Goal: Transaction & Acquisition: Download file/media

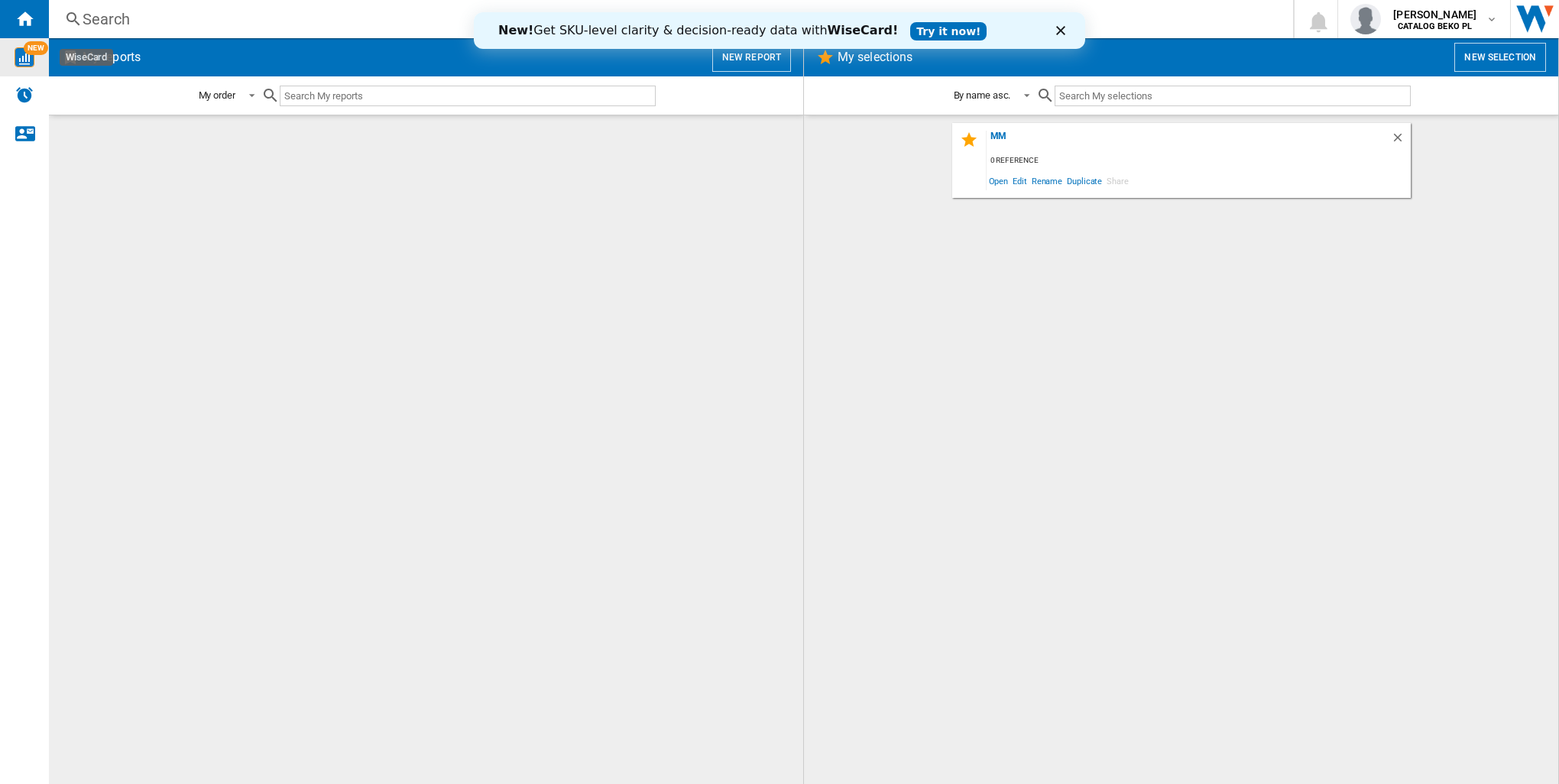
click at [22, 63] on img "WiseCard" at bounding box center [24, 57] width 20 height 20
drag, startPoint x: 428, startPoint y: 237, endPoint x: 450, endPoint y: 225, distance: 25.1
click at [431, 237] on div at bounding box center [426, 450] width 724 height 653
click at [1066, 32] on div "Close" at bounding box center [1064, 30] width 15 height 9
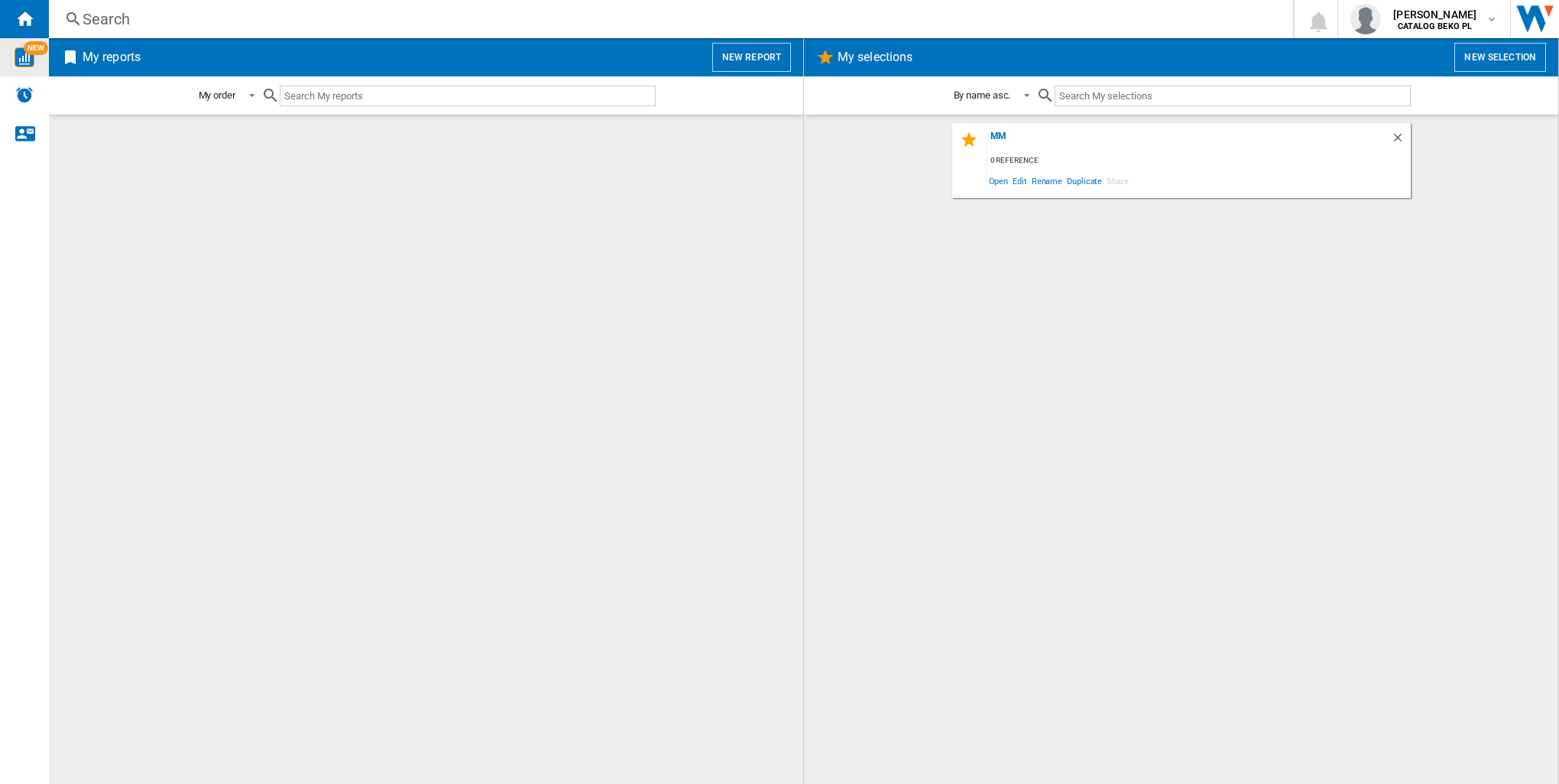
click at [42, 60] on div "NEW" at bounding box center [24, 57] width 49 height 20
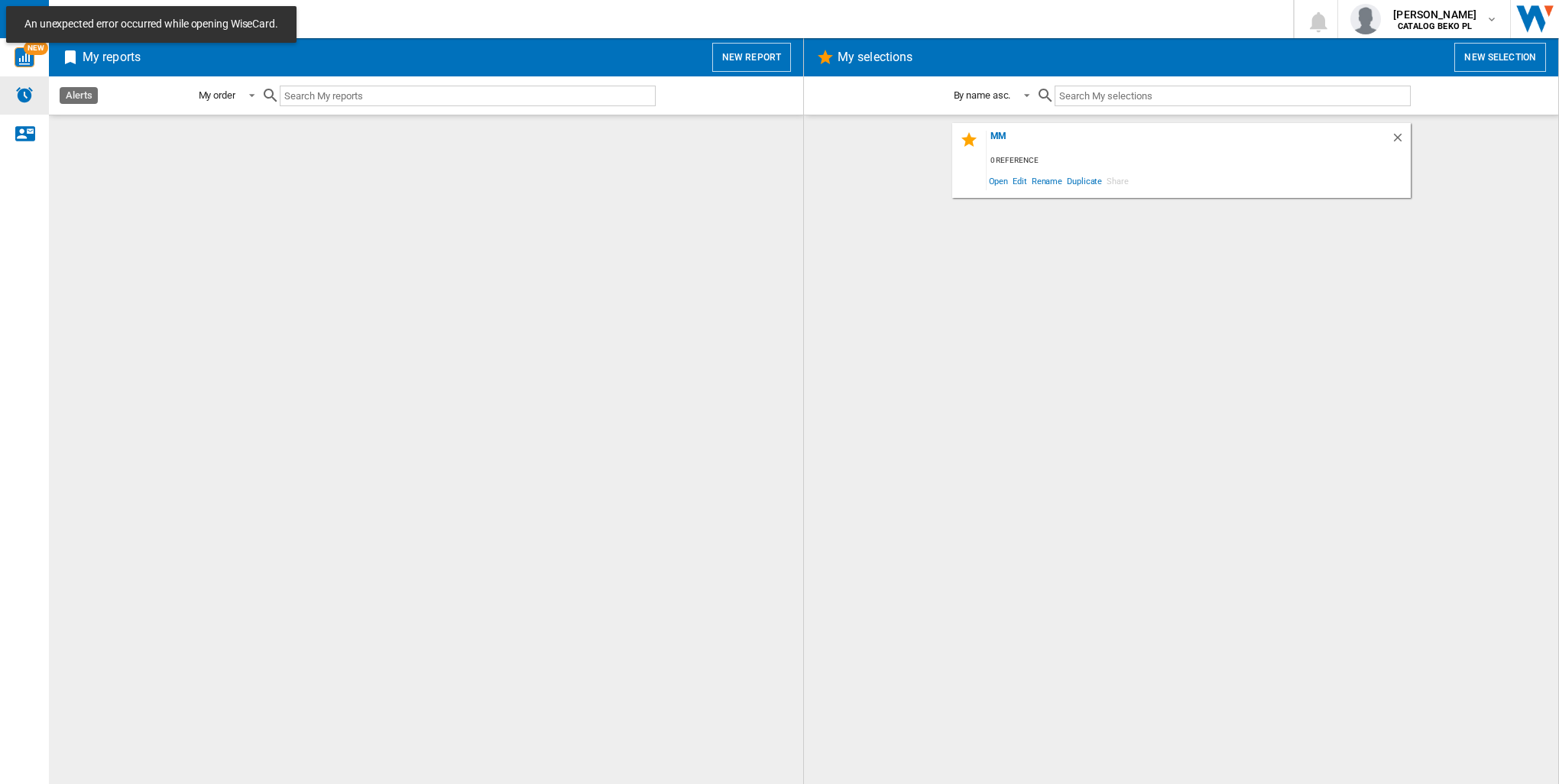
click at [24, 101] on img "Alerts" at bounding box center [24, 95] width 18 height 18
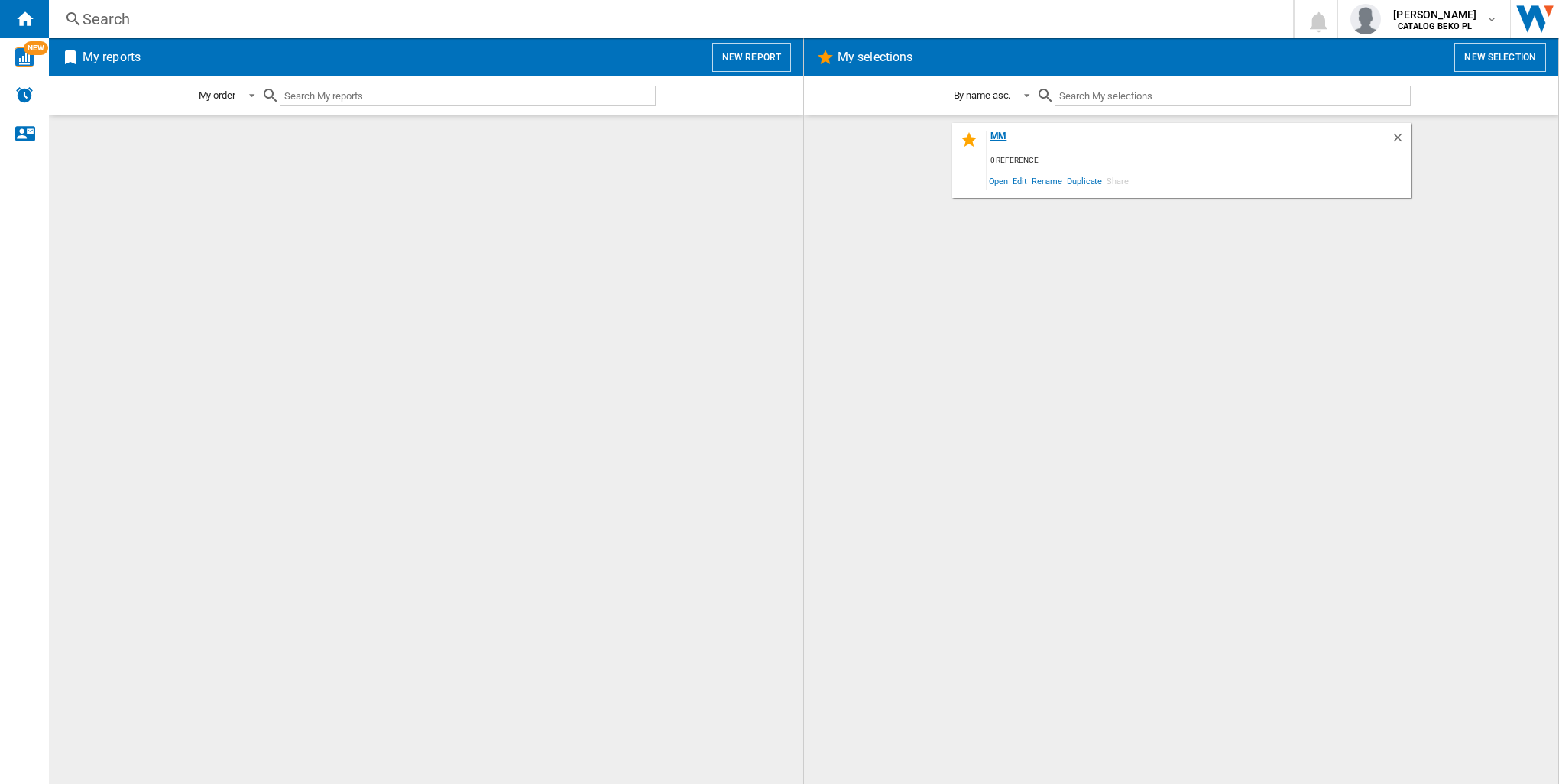
click at [998, 139] on div "mm" at bounding box center [1189, 141] width 404 height 21
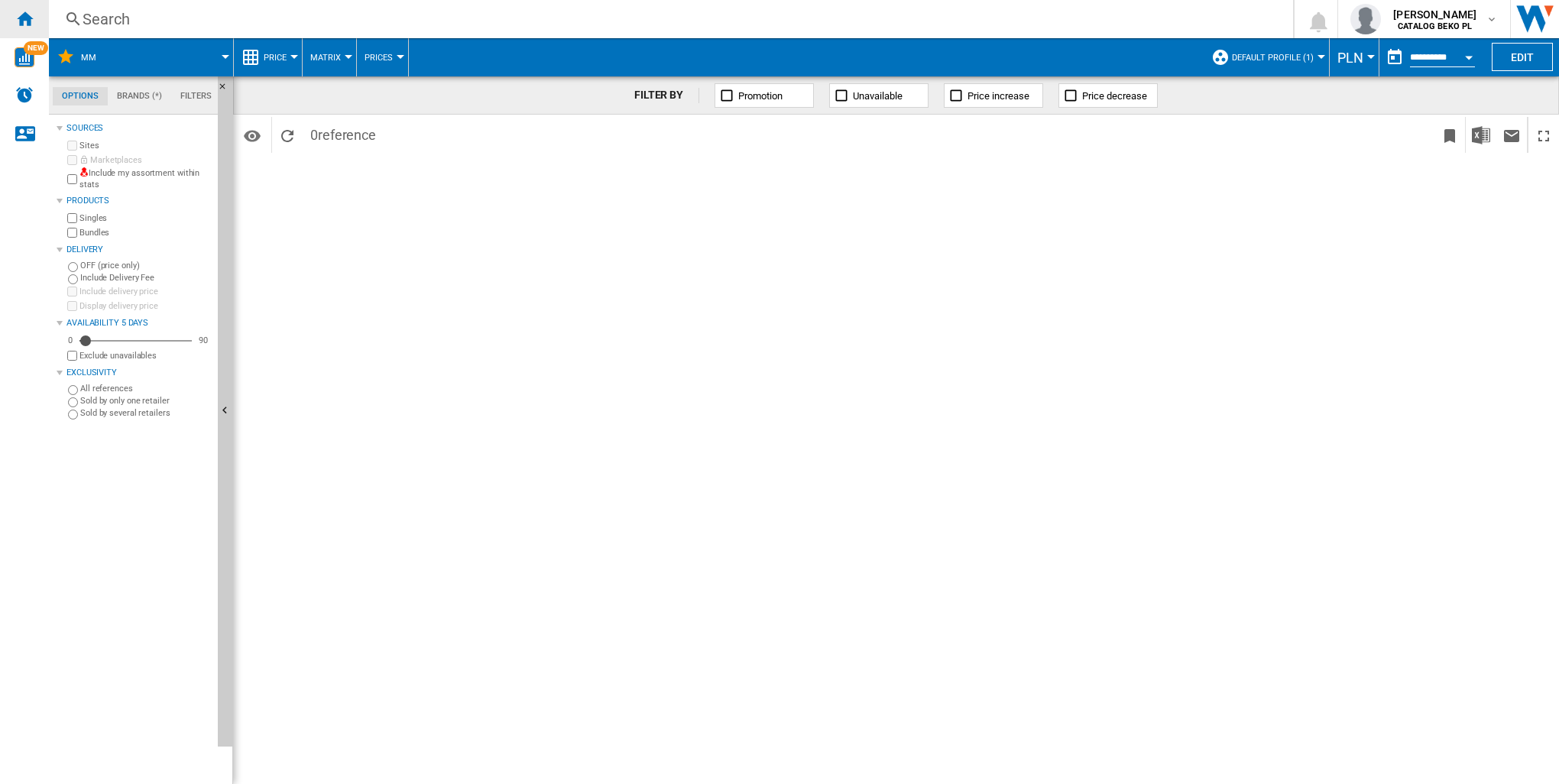
click at [33, 14] on ng-md-icon "Home" at bounding box center [24, 18] width 18 height 18
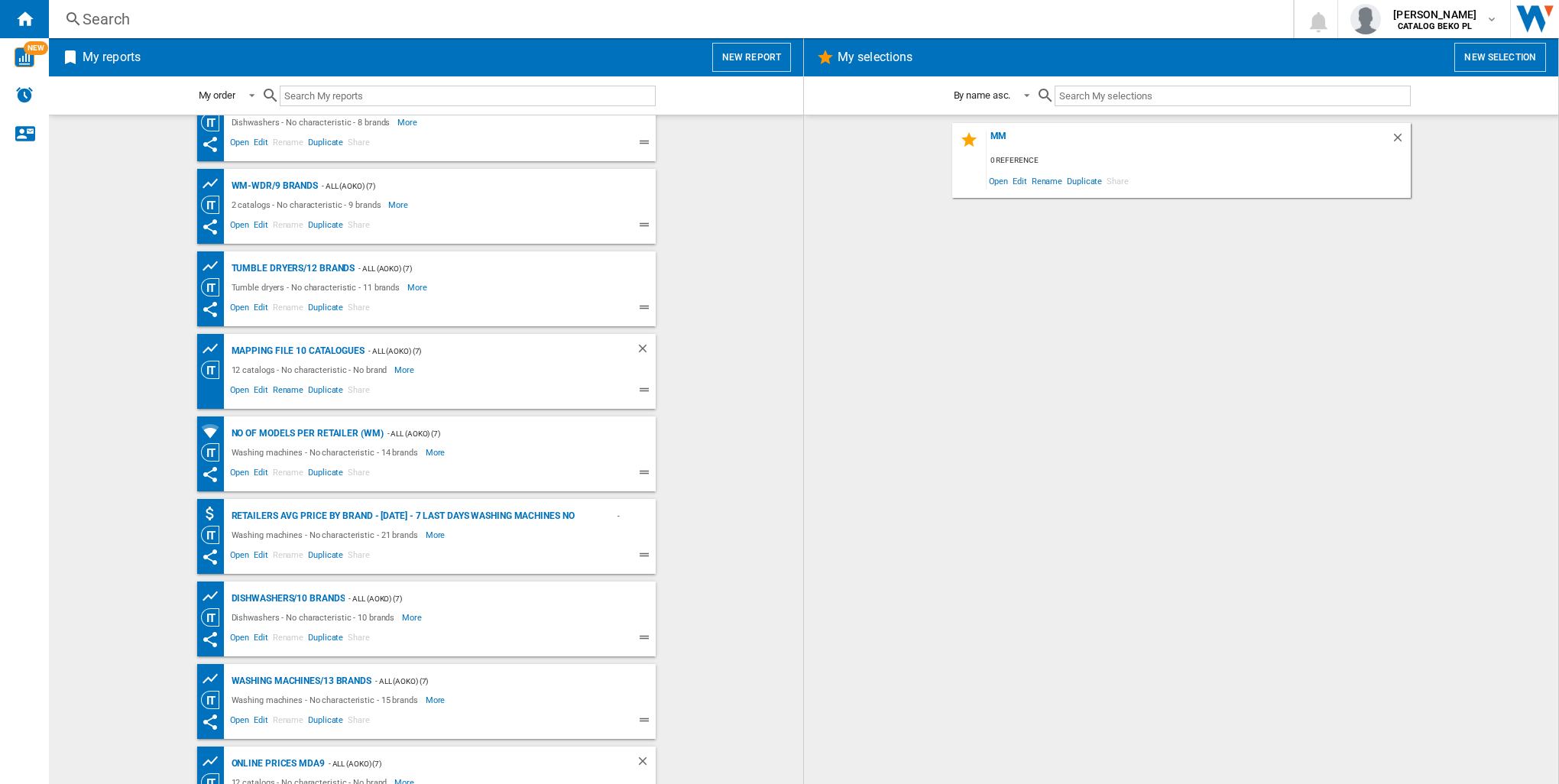
scroll to position [76, 0]
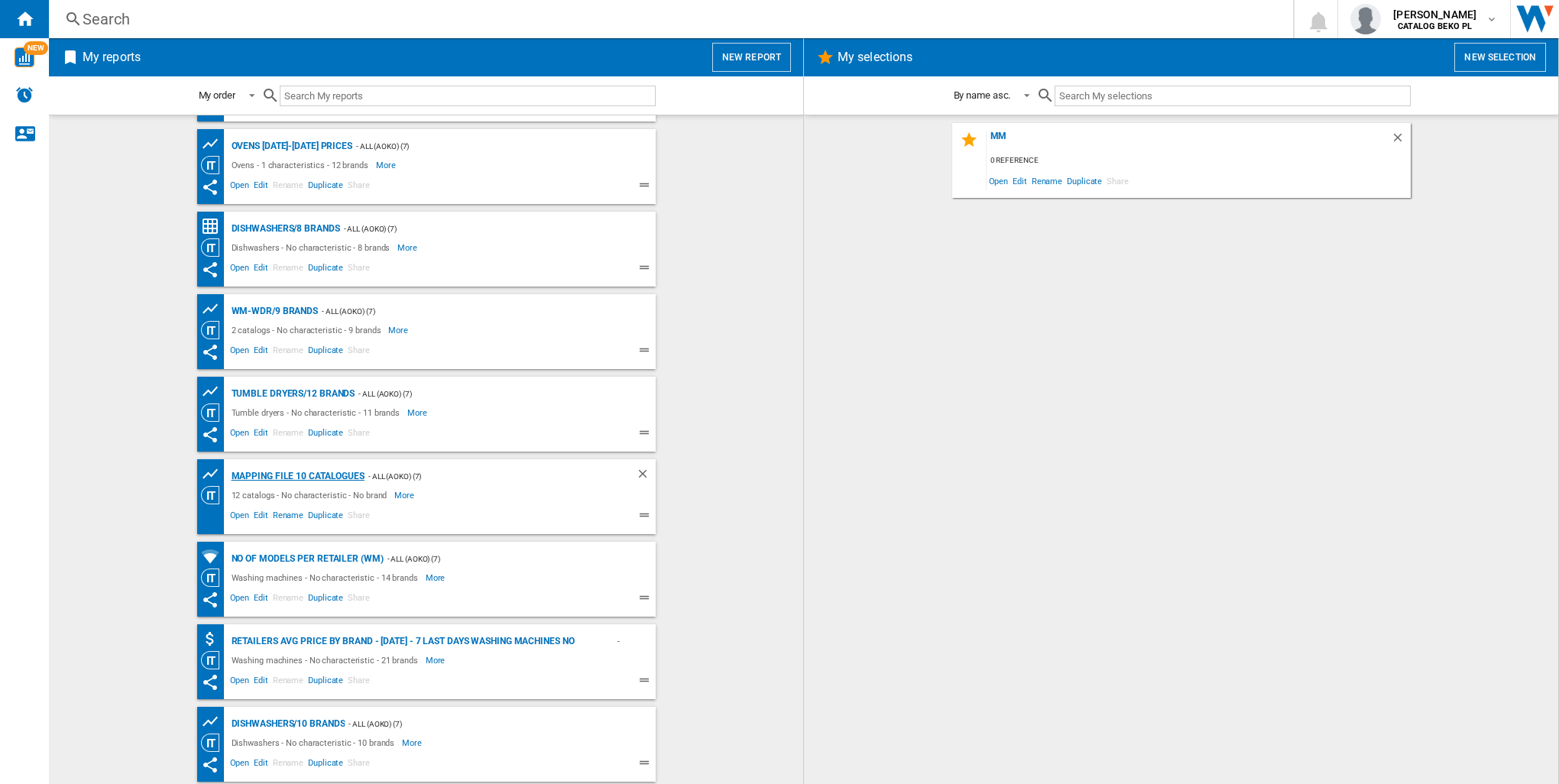
click at [327, 476] on div "Mapping file 10 catalogues" at bounding box center [296, 476] width 137 height 19
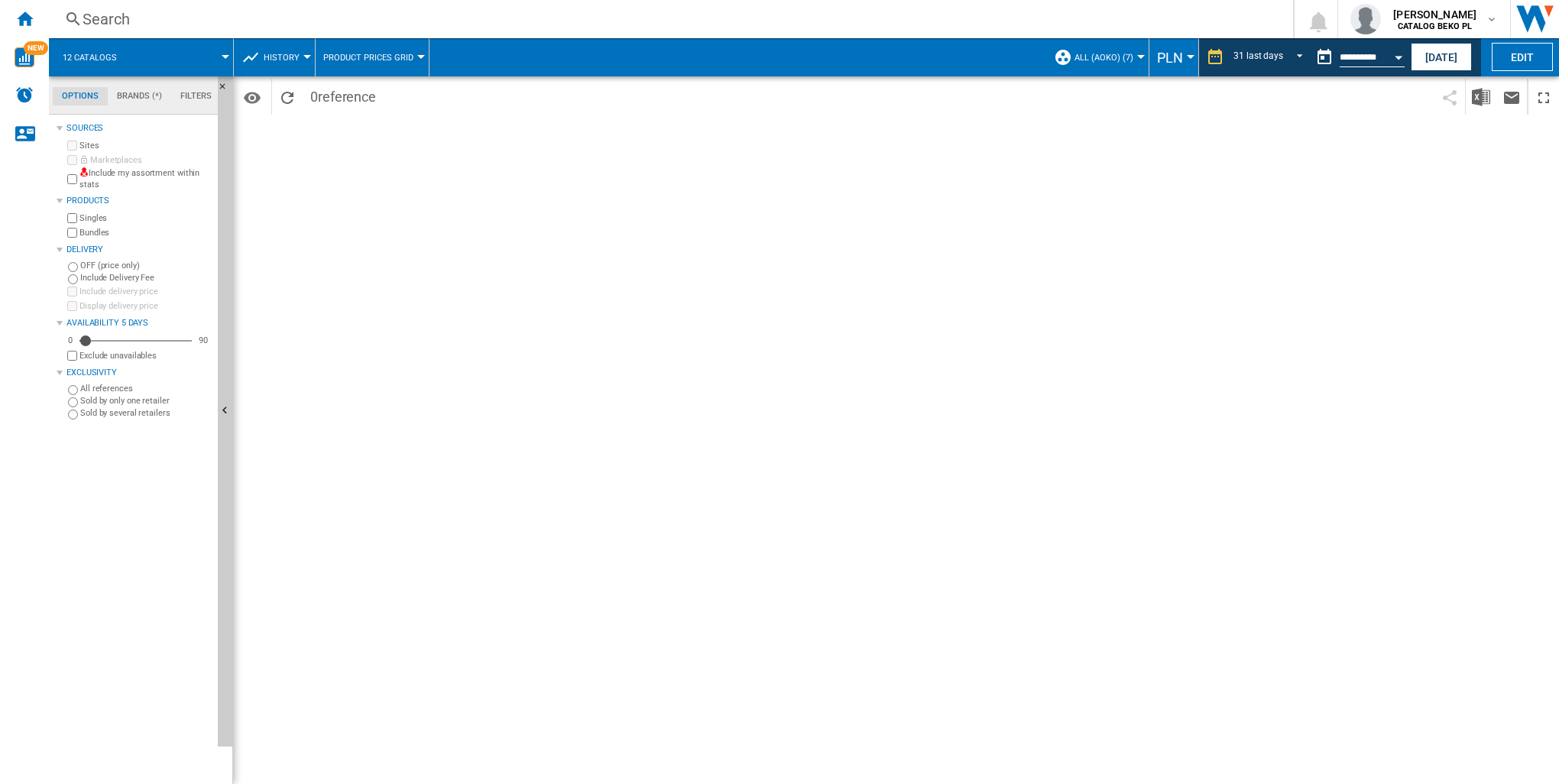
drag, startPoint x: 478, startPoint y: 674, endPoint x: 468, endPoint y: 662, distance: 15.6
click at [480, 674] on div "Period 31 last days 1 day 7 last days 14 last days 21 last days 28 last days 31…" at bounding box center [895, 430] width 1326 height 708
click at [146, 105] on md-tab-item "Brands (*)" at bounding box center [140, 96] width 63 height 18
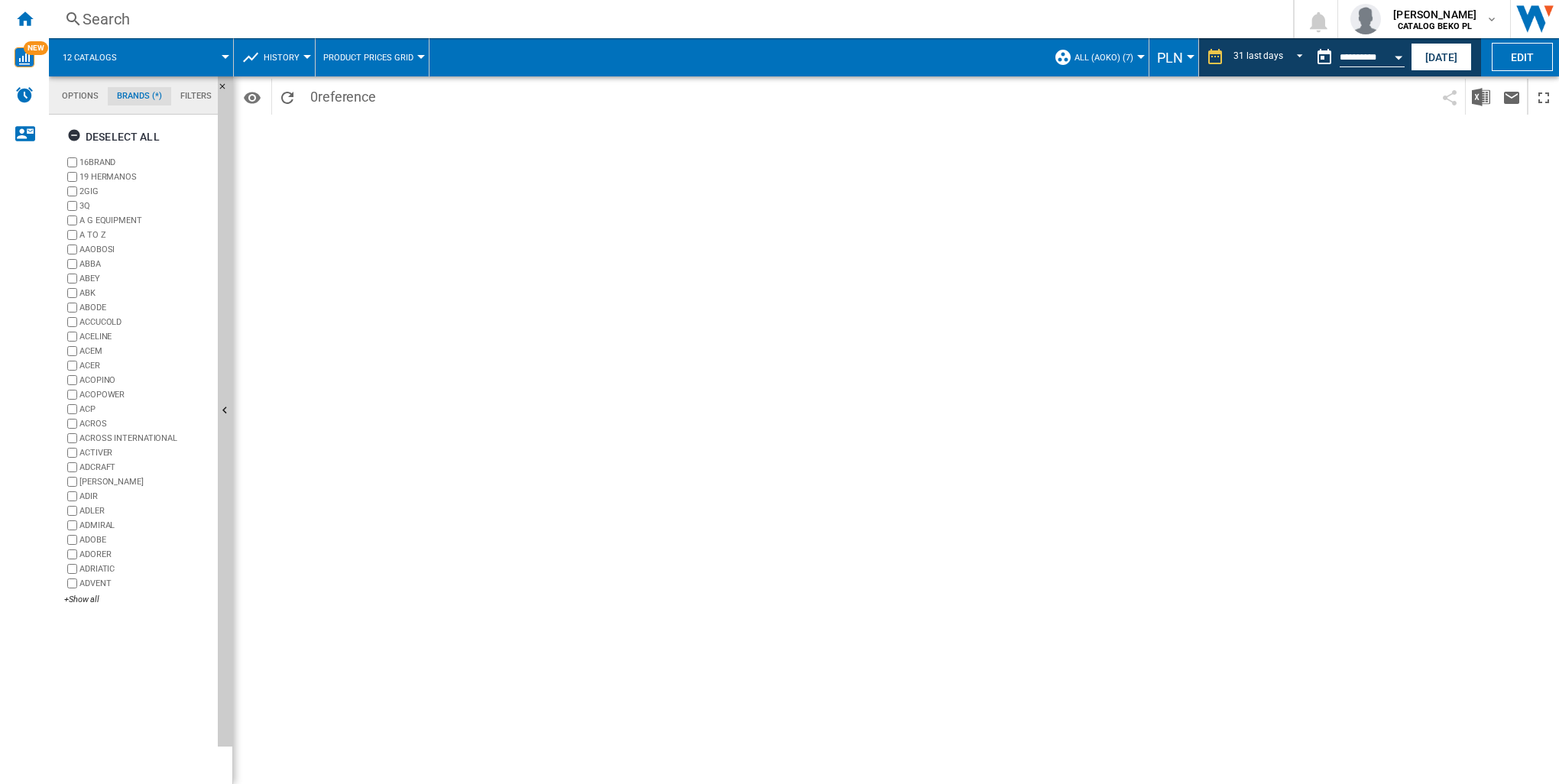
click at [193, 96] on md-tab-item "Filters" at bounding box center [196, 96] width 50 height 18
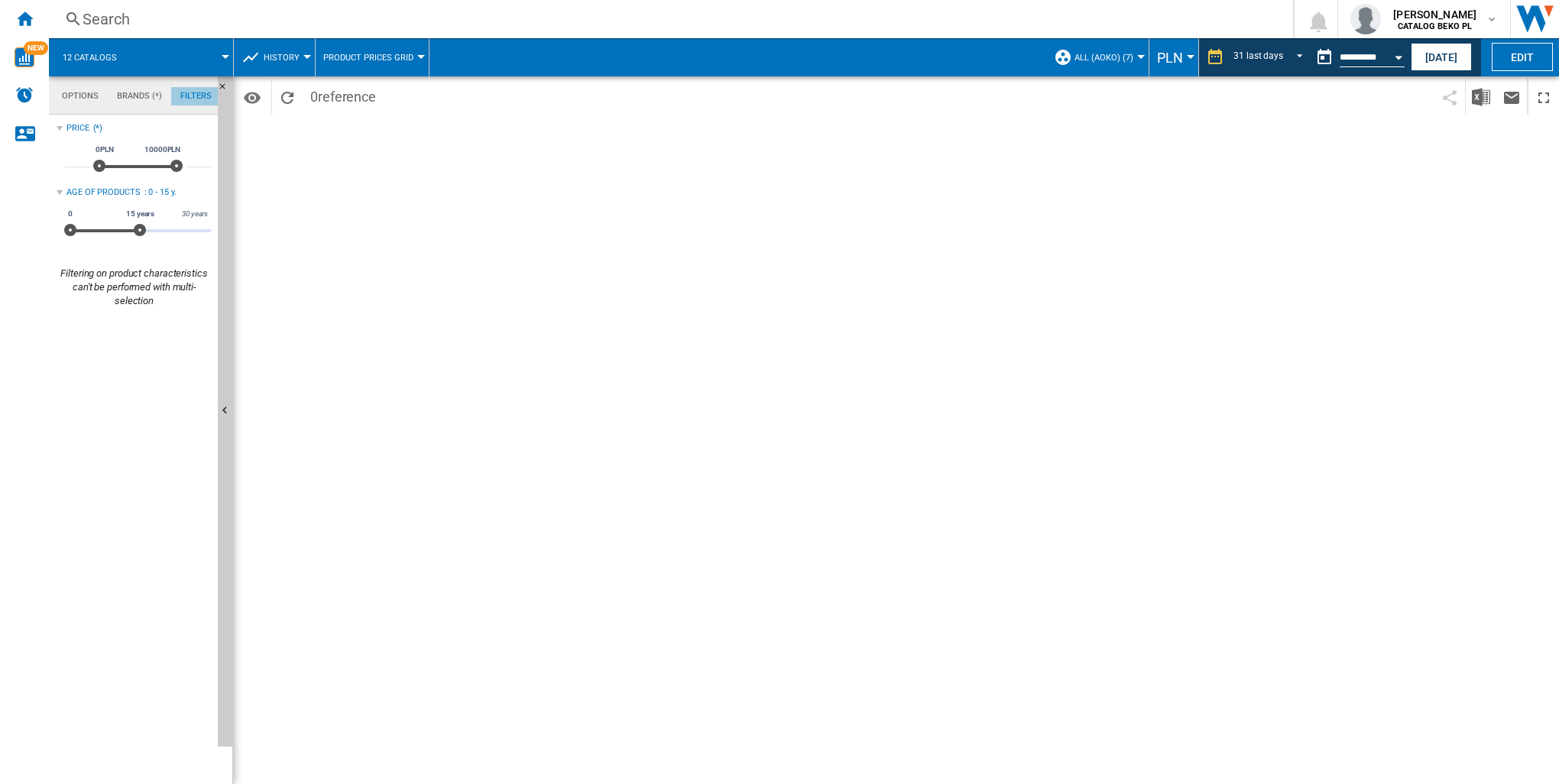
scroll to position [100, 0]
click at [80, 97] on md-tab-item "Options" at bounding box center [80, 96] width 55 height 18
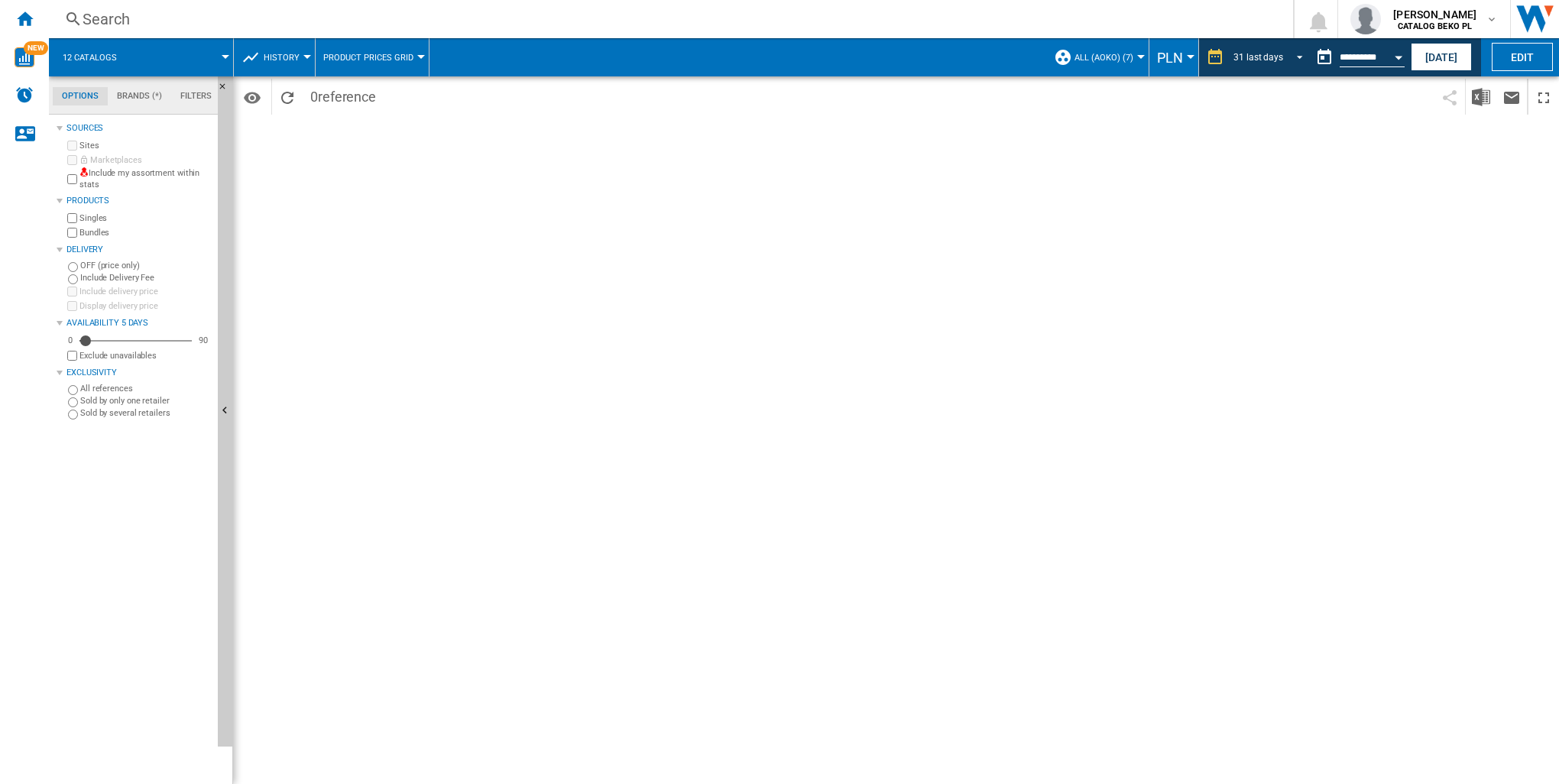
click at [1287, 57] on span "REPORTS.WIZARD.STEPS.REPORT.STEPS.REPORT_OPTIONS.PERIOD: 31 last days" at bounding box center [1295, 56] width 18 height 14
click at [1415, 122] on md-backdrop at bounding box center [779, 392] width 1559 height 784
click at [1433, 62] on button "Today" at bounding box center [1442, 57] width 62 height 28
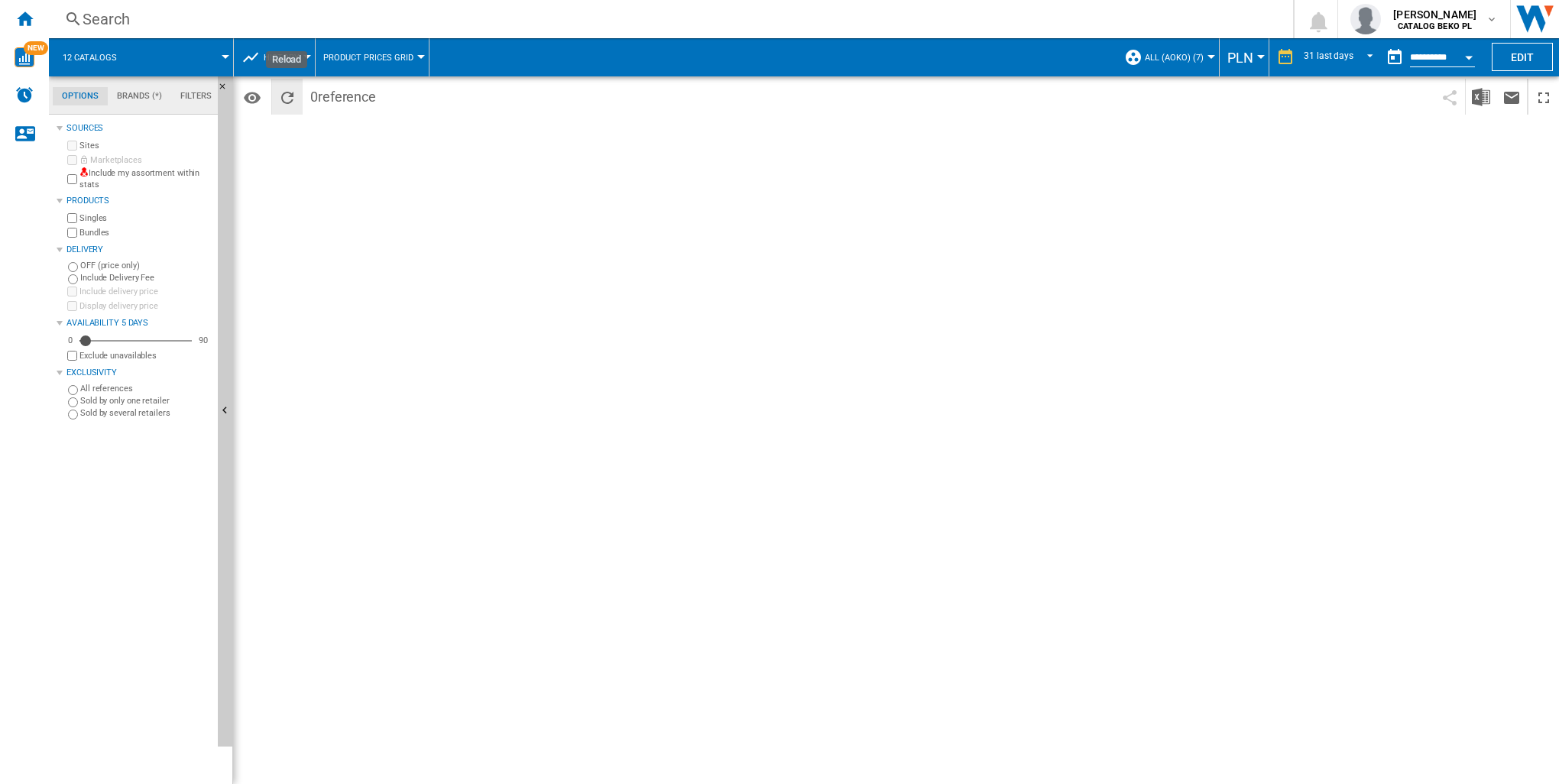
click at [294, 91] on ng-md-icon "Reload" at bounding box center [288, 98] width 18 height 18
click at [781, 255] on div "Period 31 last days 1 day 7 last days 14 last days 21 last days 28 last days 31…" at bounding box center [895, 430] width 1326 height 708
click at [299, 51] on button "History" at bounding box center [285, 57] width 43 height 38
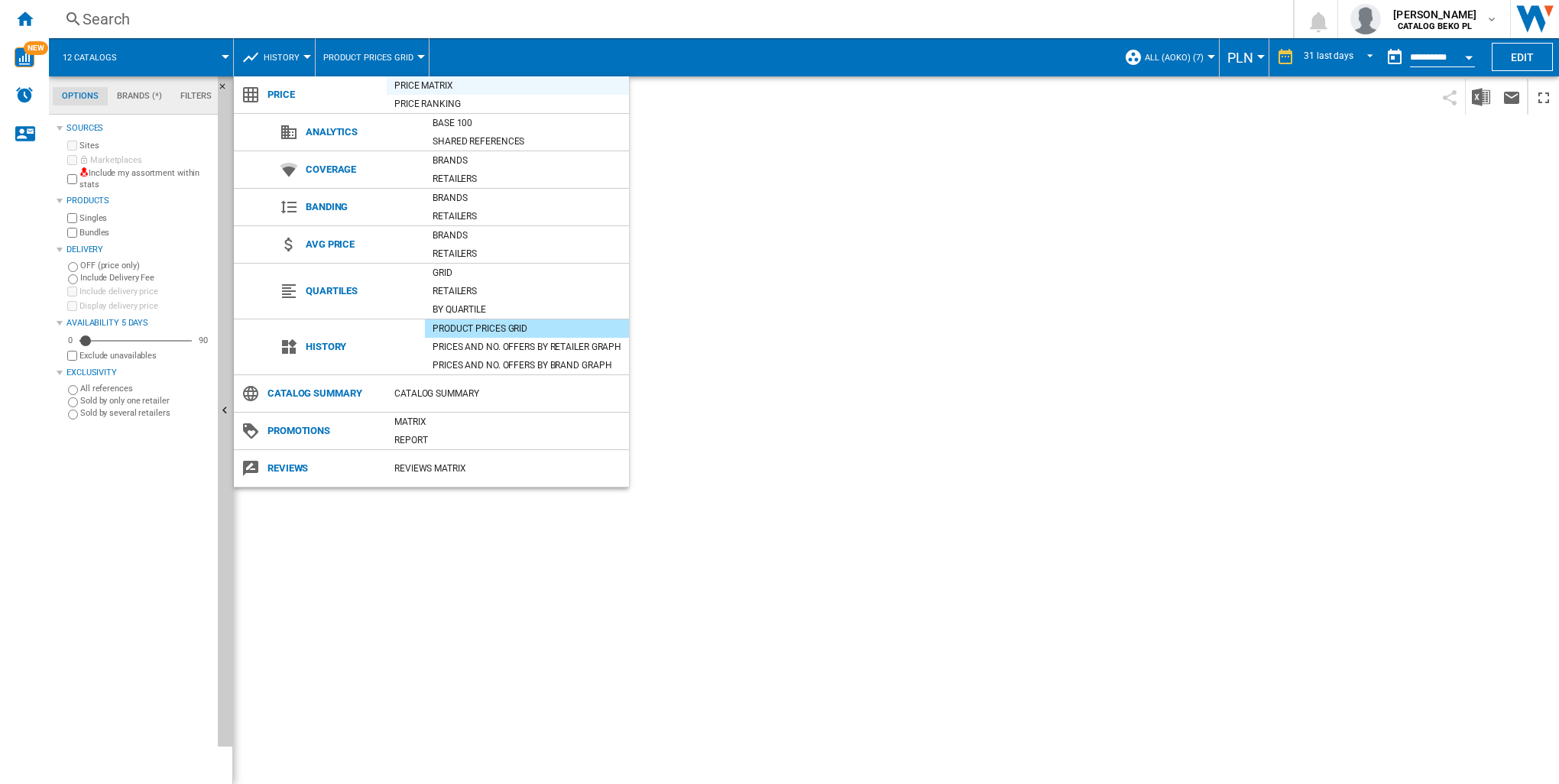
click at [431, 86] on div "Price Matrix" at bounding box center [507, 86] width 242 height 15
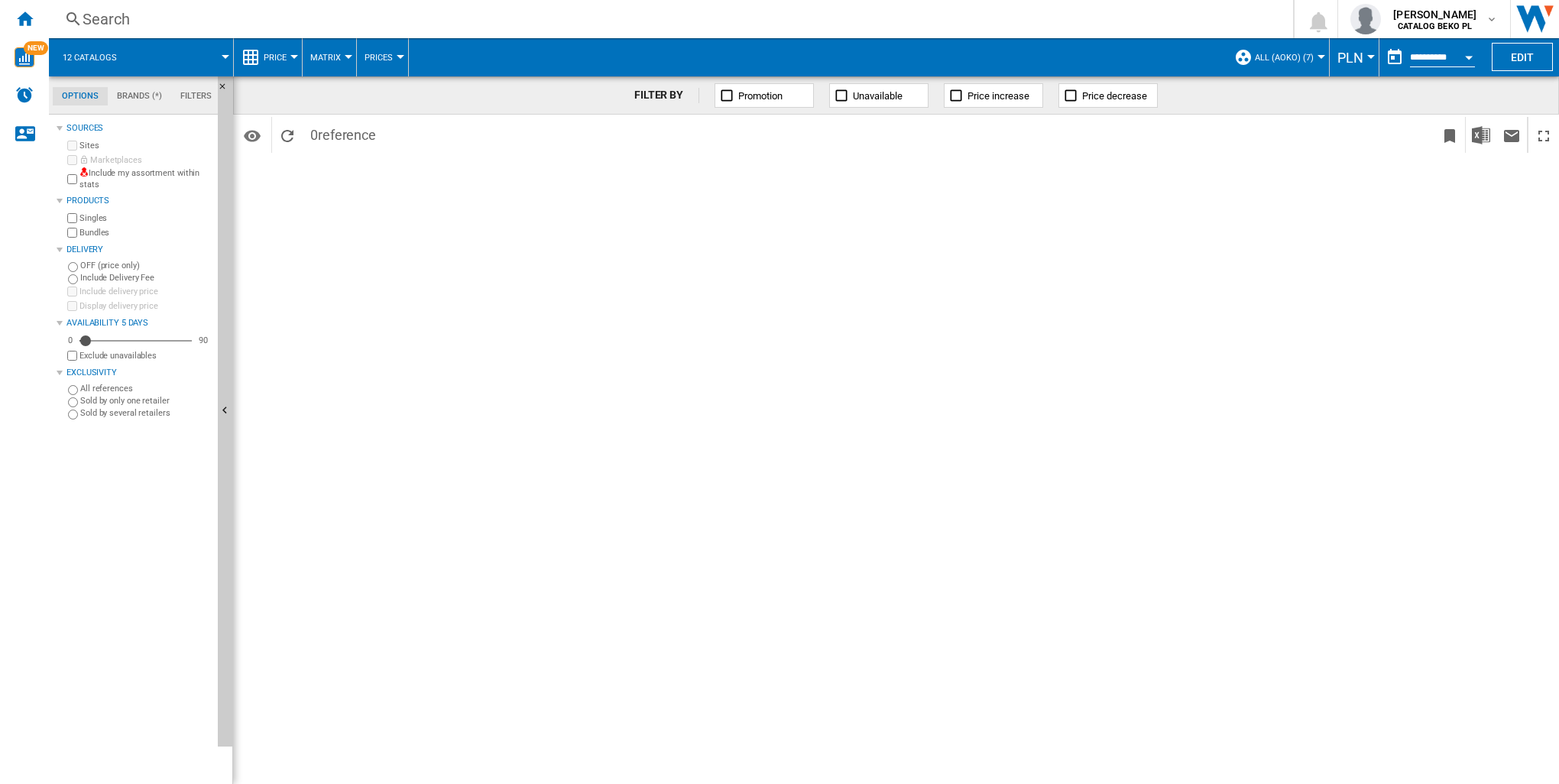
click at [261, 57] on div "Price" at bounding box center [268, 57] width 52 height 38
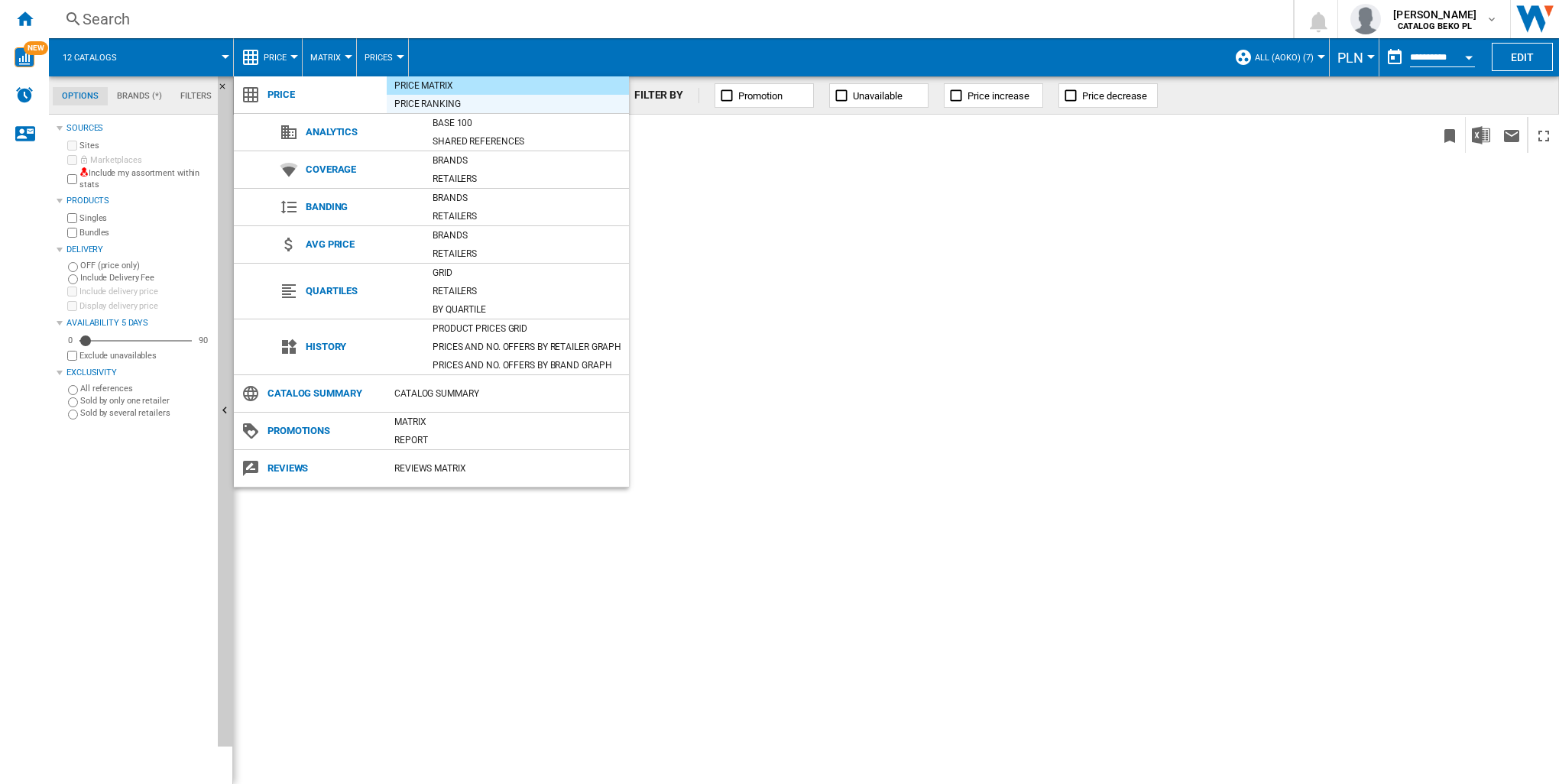
click at [446, 111] on div "Price Ranking" at bounding box center [507, 104] width 242 height 18
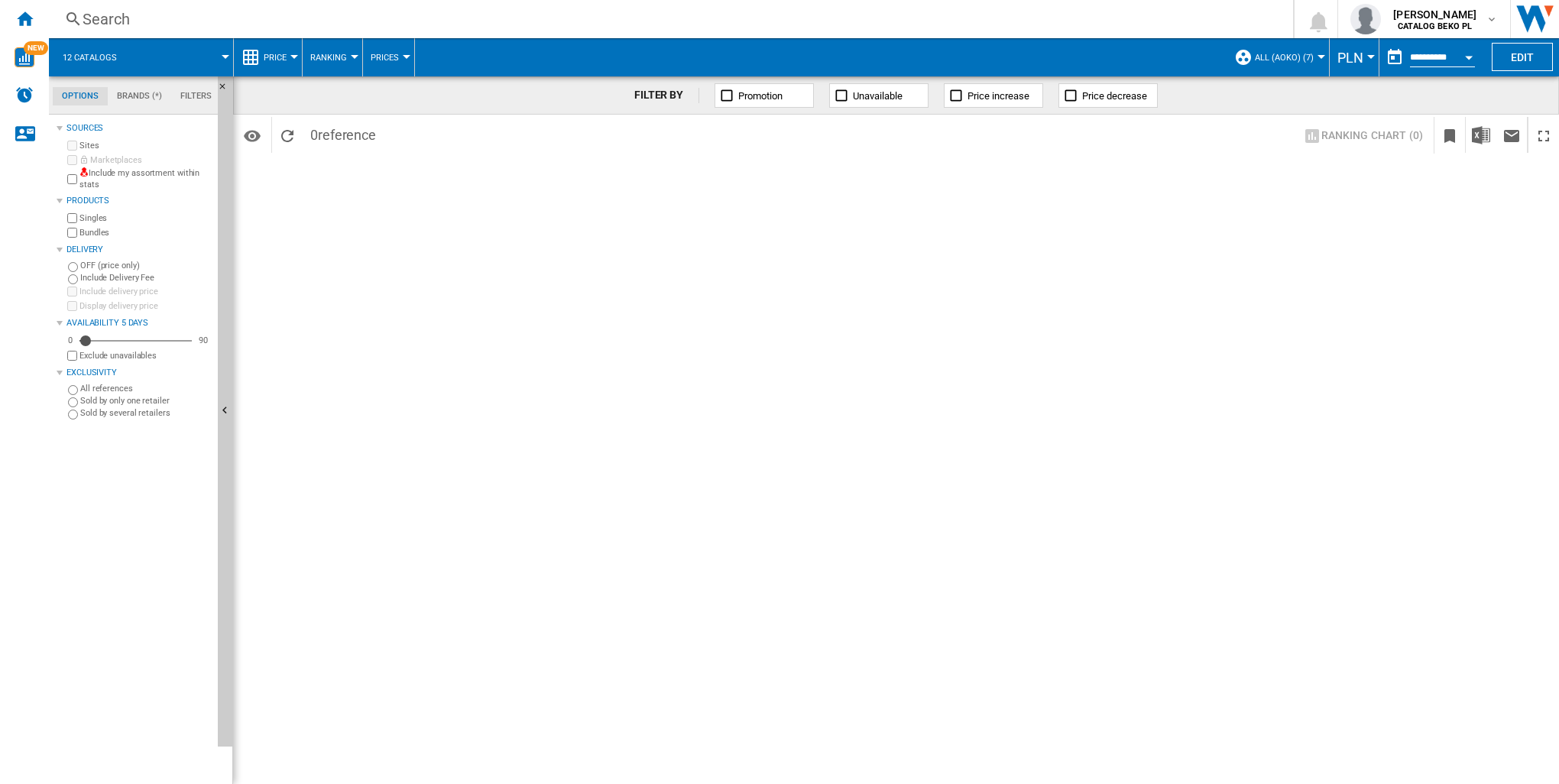
click at [278, 51] on button "Price" at bounding box center [279, 57] width 31 height 38
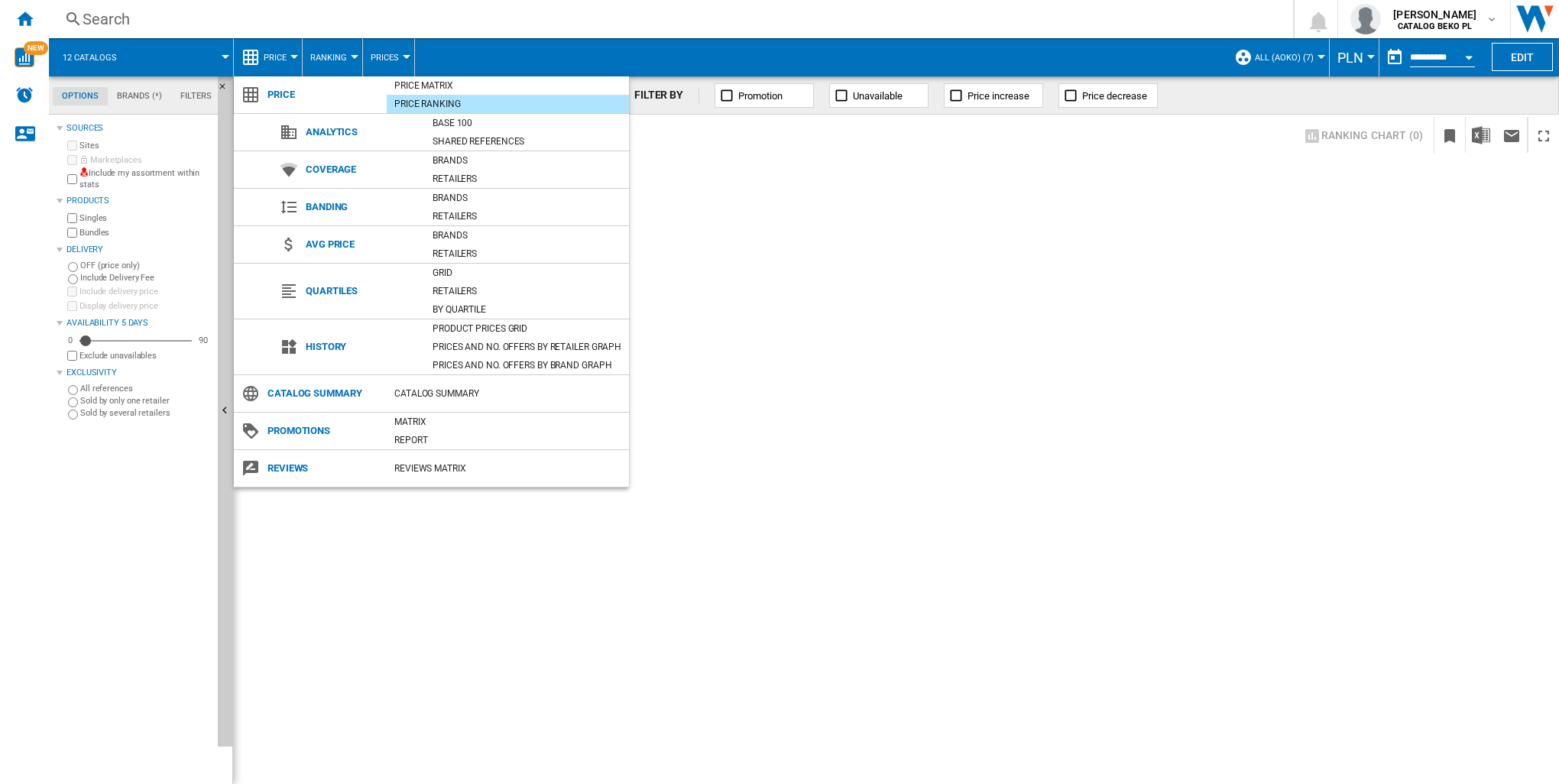
click at [334, 338] on span "History" at bounding box center [362, 348] width 127 height 22
click at [290, 352] on ng-md-icon at bounding box center [289, 347] width 18 height 18
drag, startPoint x: 289, startPoint y: 346, endPoint x: 321, endPoint y: 348, distance: 32.1
click at [289, 345] on ng-md-icon at bounding box center [289, 347] width 18 height 18
click at [322, 348] on span "History" at bounding box center [362, 348] width 127 height 22
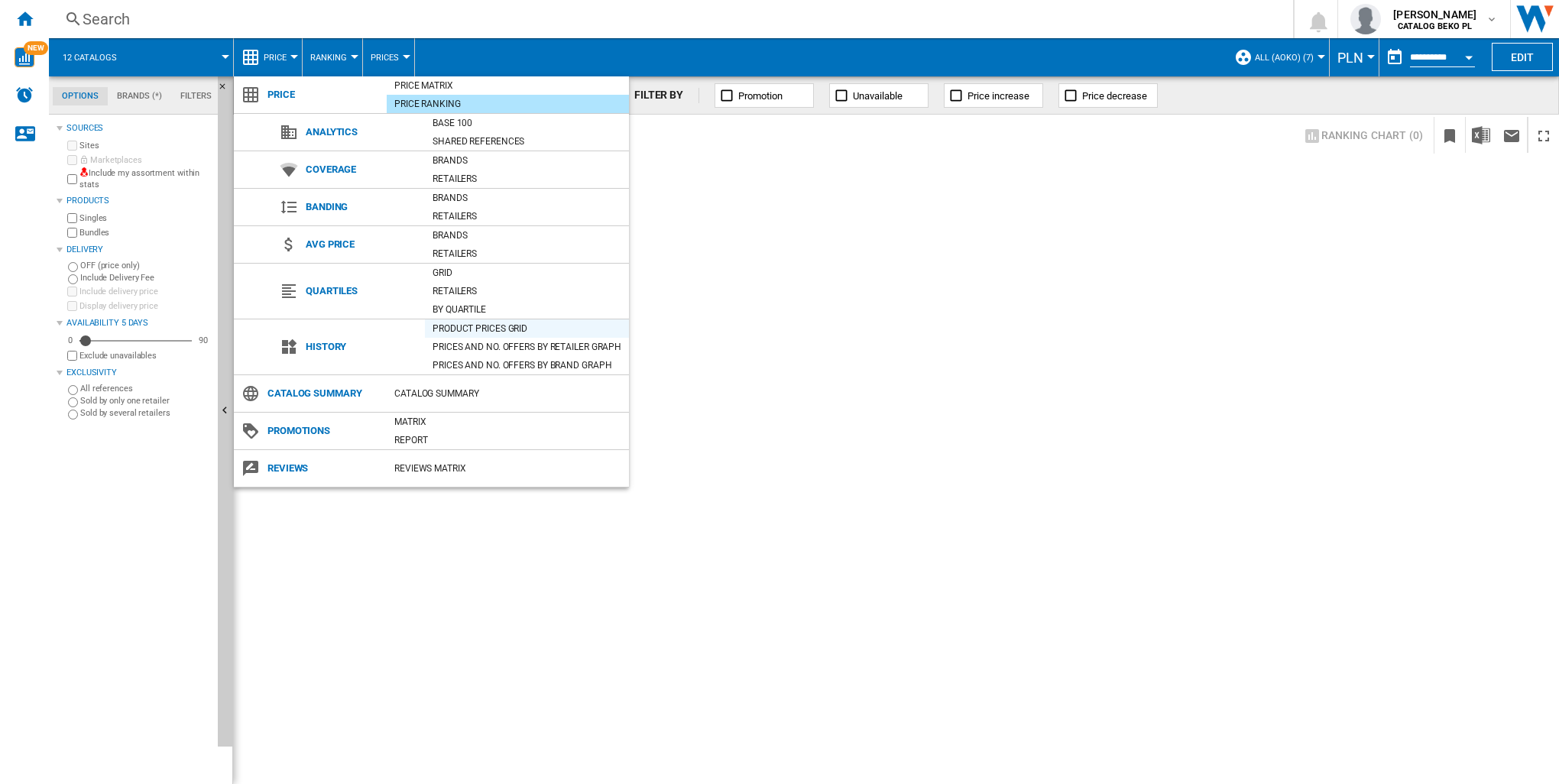
click at [453, 327] on div "Product prices grid" at bounding box center [526, 328] width 204 height 15
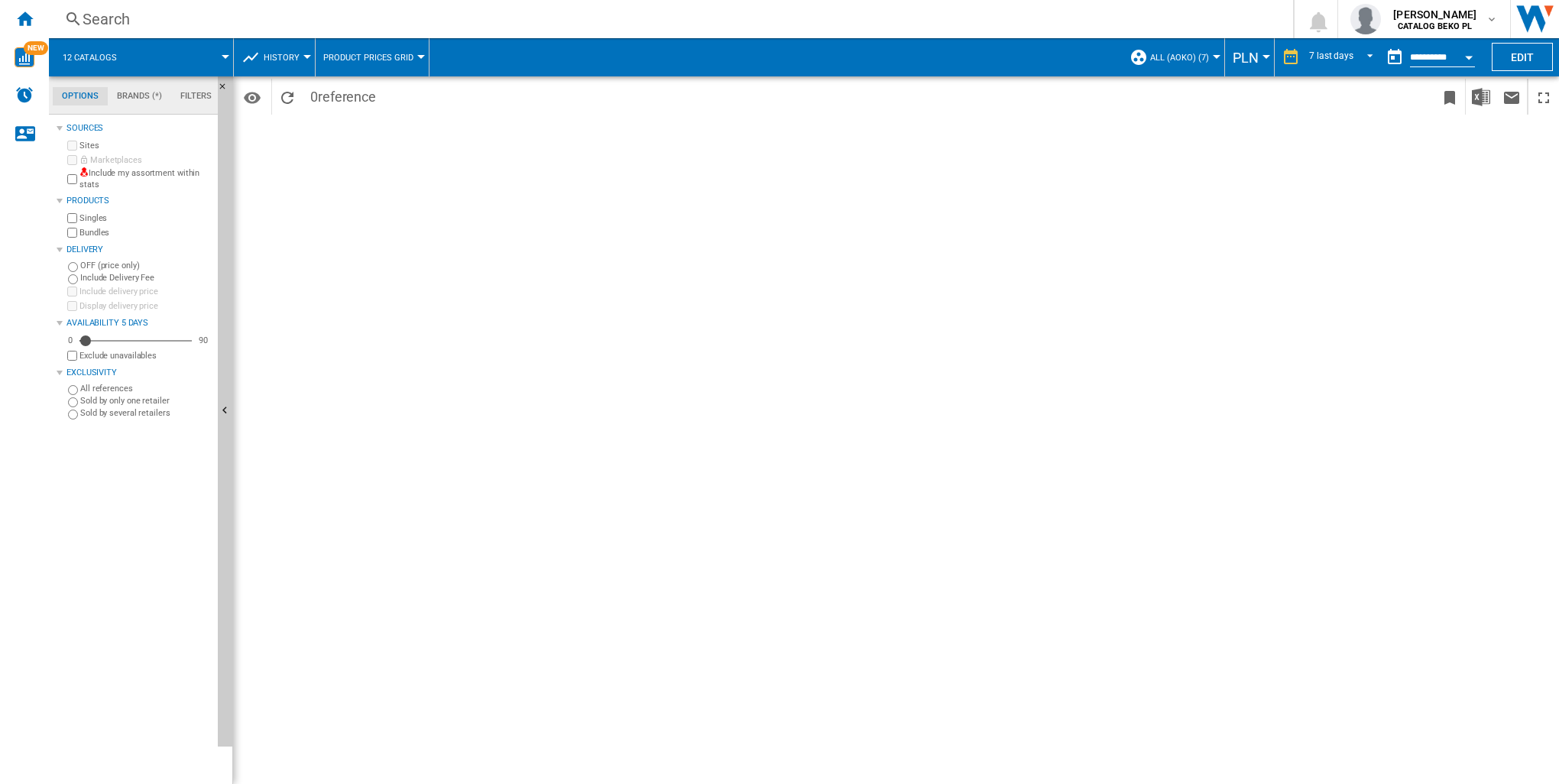
click at [388, 52] on span "Product prices grid" at bounding box center [368, 57] width 90 height 10
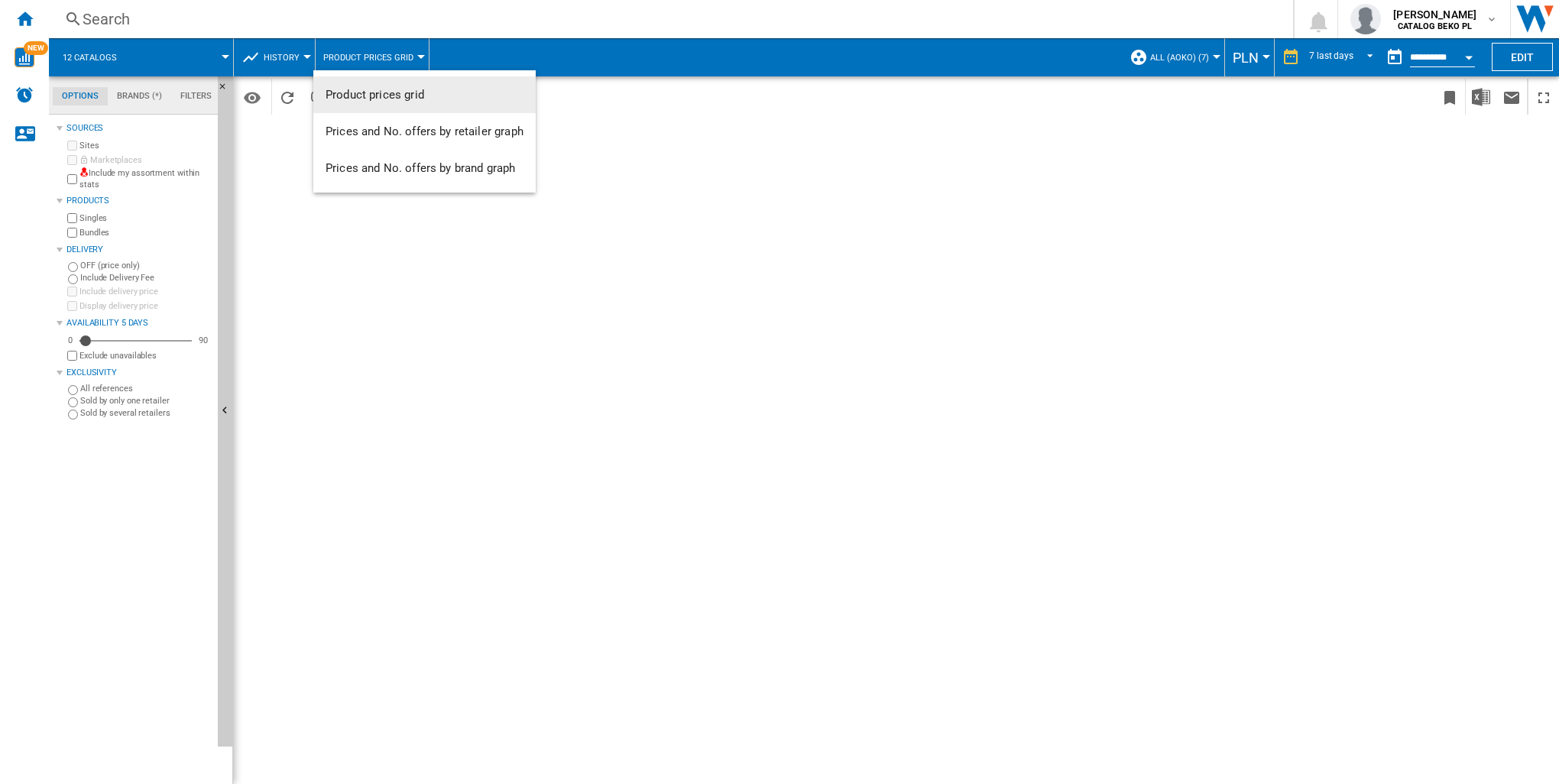
drag, startPoint x: 1166, startPoint y: 317, endPoint x: 1205, endPoint y: 210, distance: 113.9
click at [1167, 317] on md-backdrop at bounding box center [779, 392] width 1559 height 784
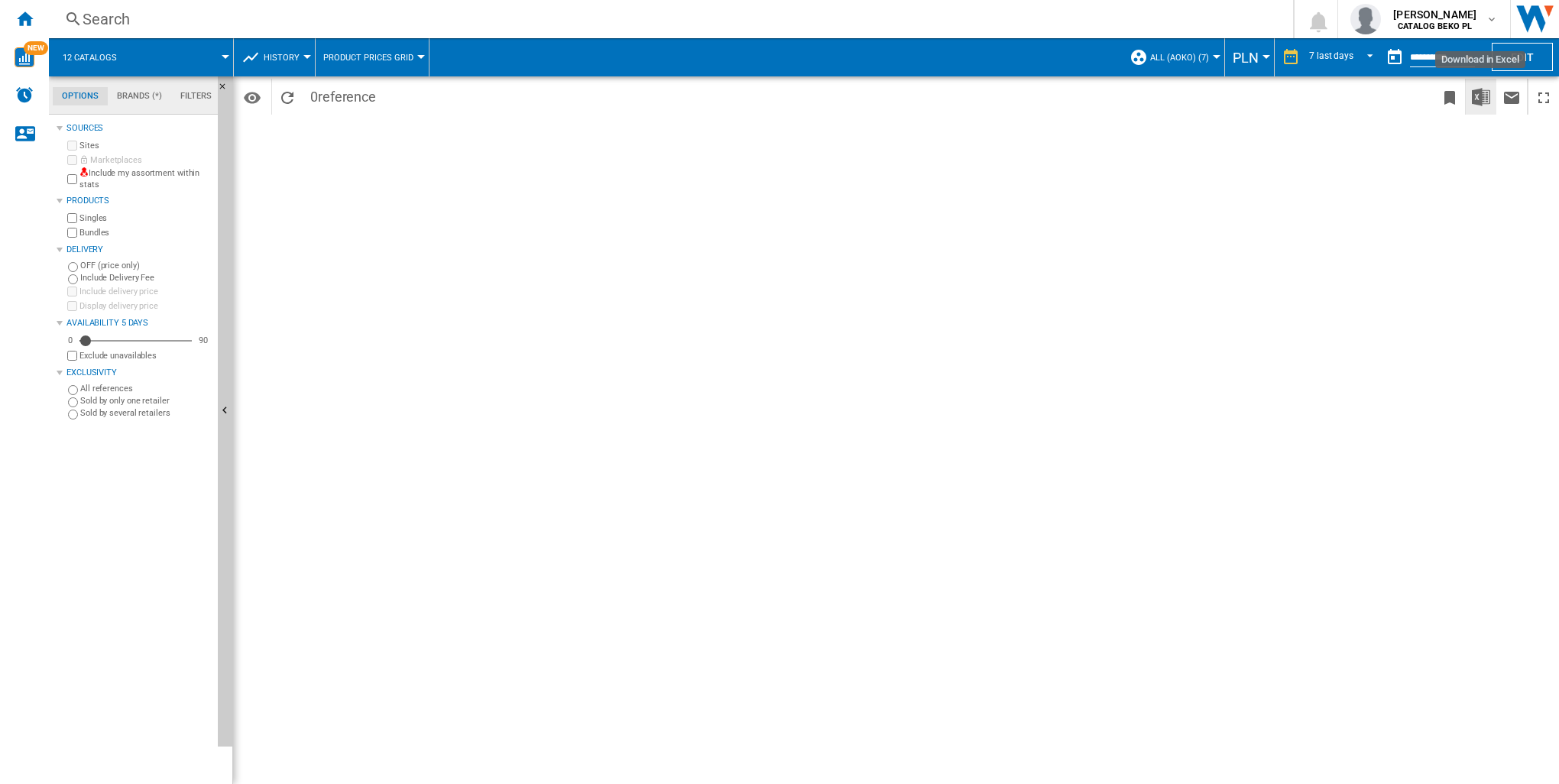
click at [1478, 90] on img "Download in Excel" at bounding box center [1482, 97] width 18 height 18
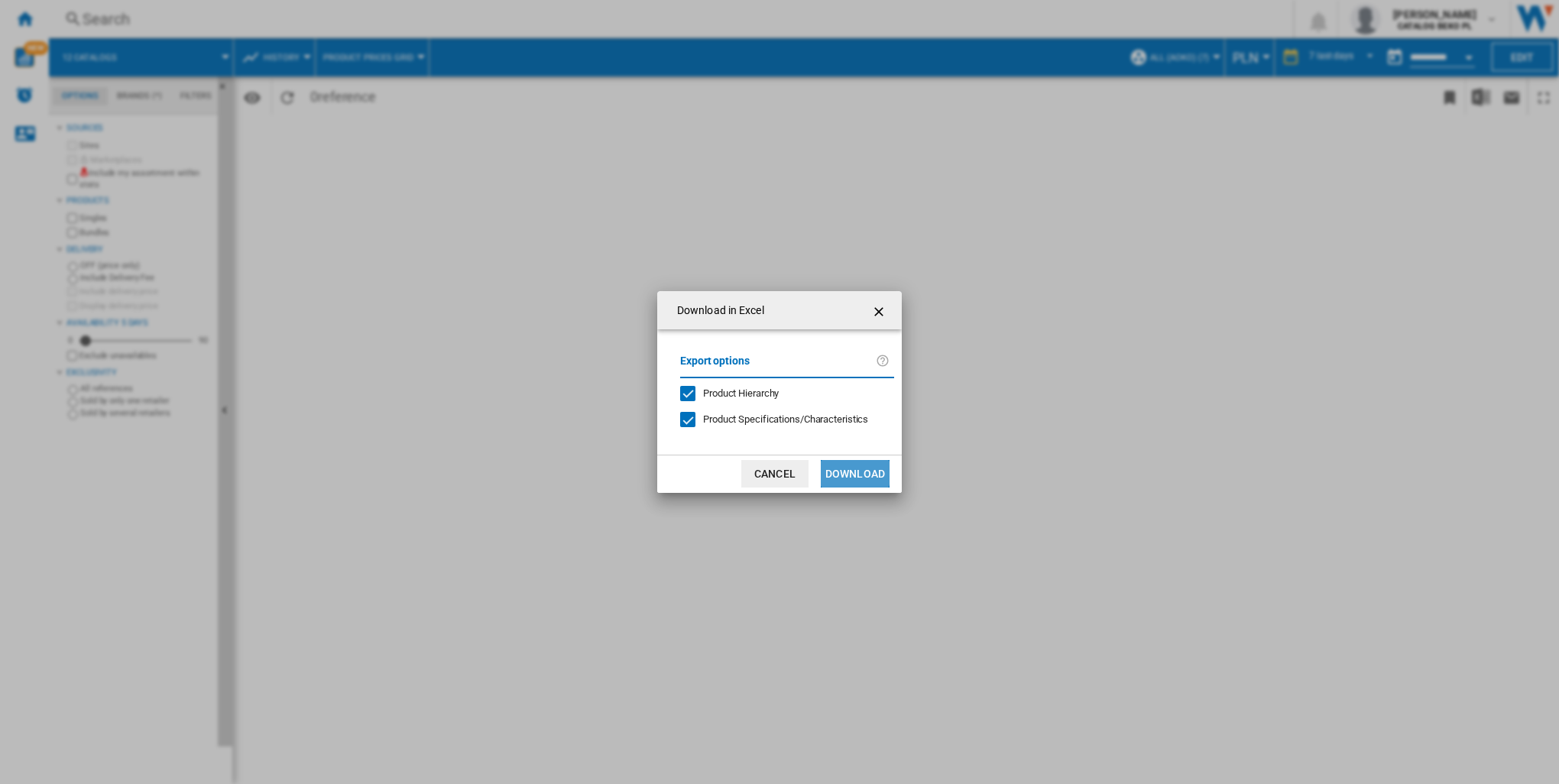
click at [844, 472] on button "Download" at bounding box center [855, 473] width 69 height 27
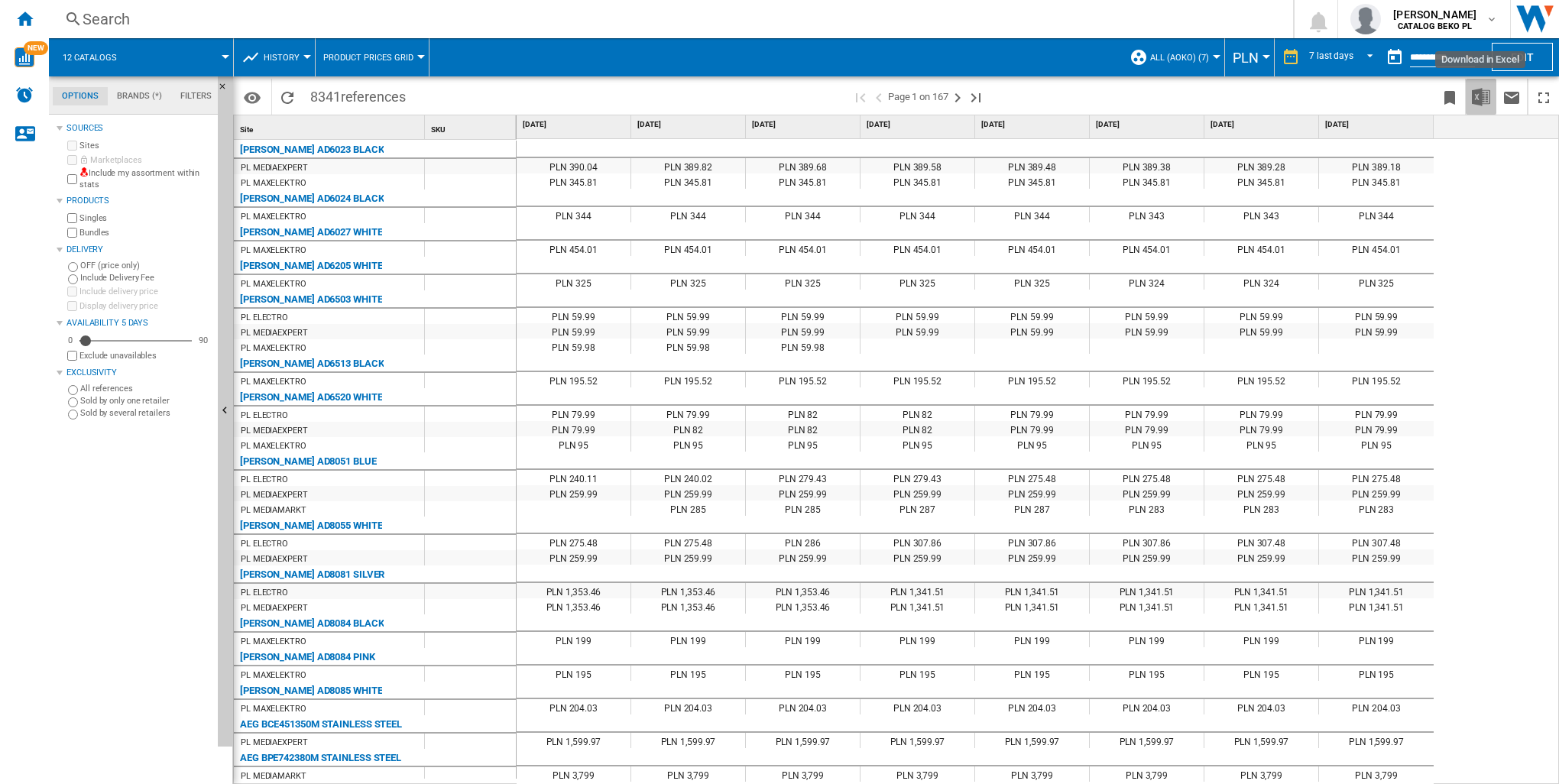
click at [1483, 96] on img "Download in Excel" at bounding box center [1482, 97] width 18 height 18
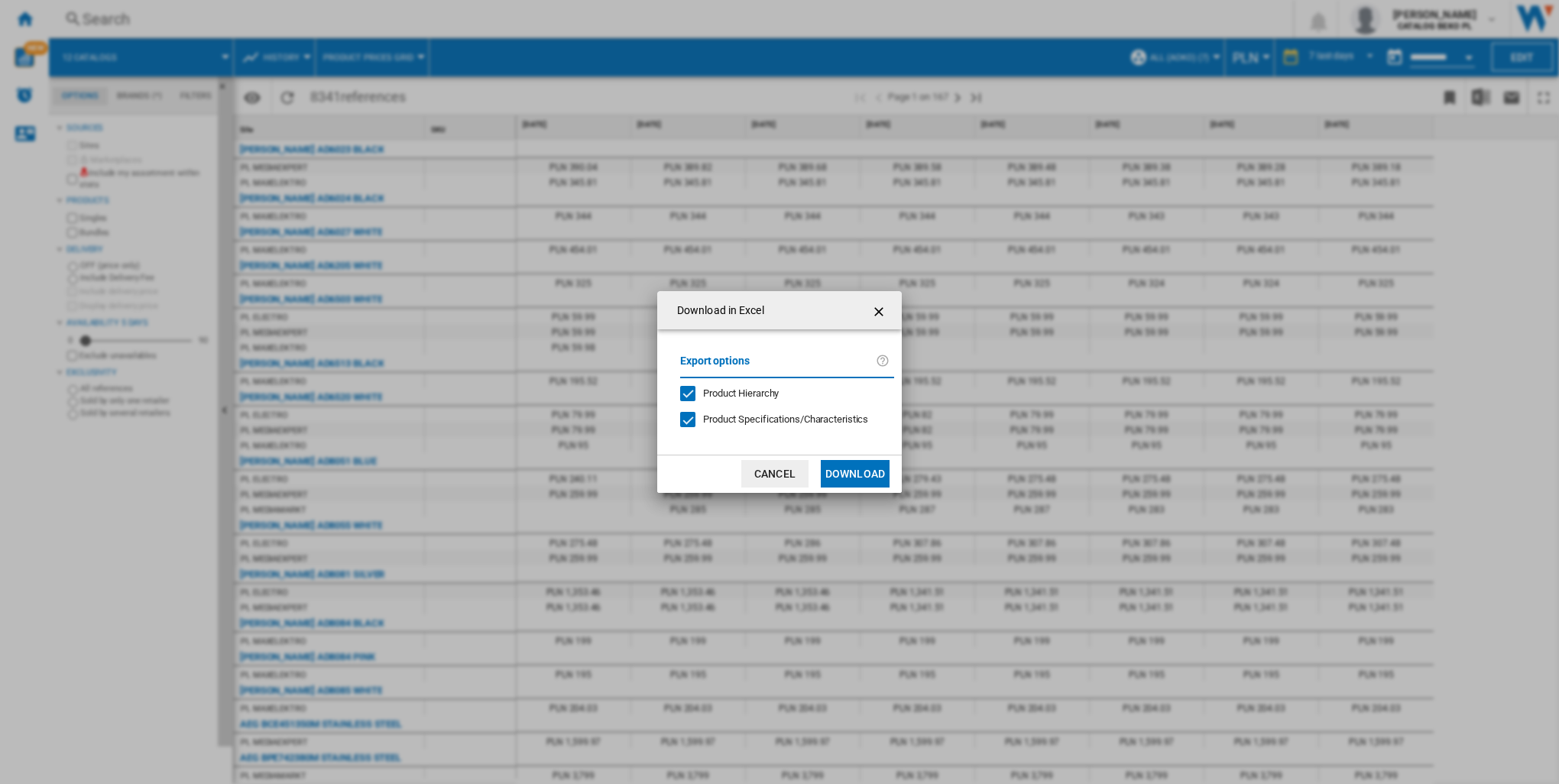
click at [878, 313] on ng-md-icon "getI18NText('BUTTONS.CLOSE_DIALOG')" at bounding box center [881, 312] width 18 height 18
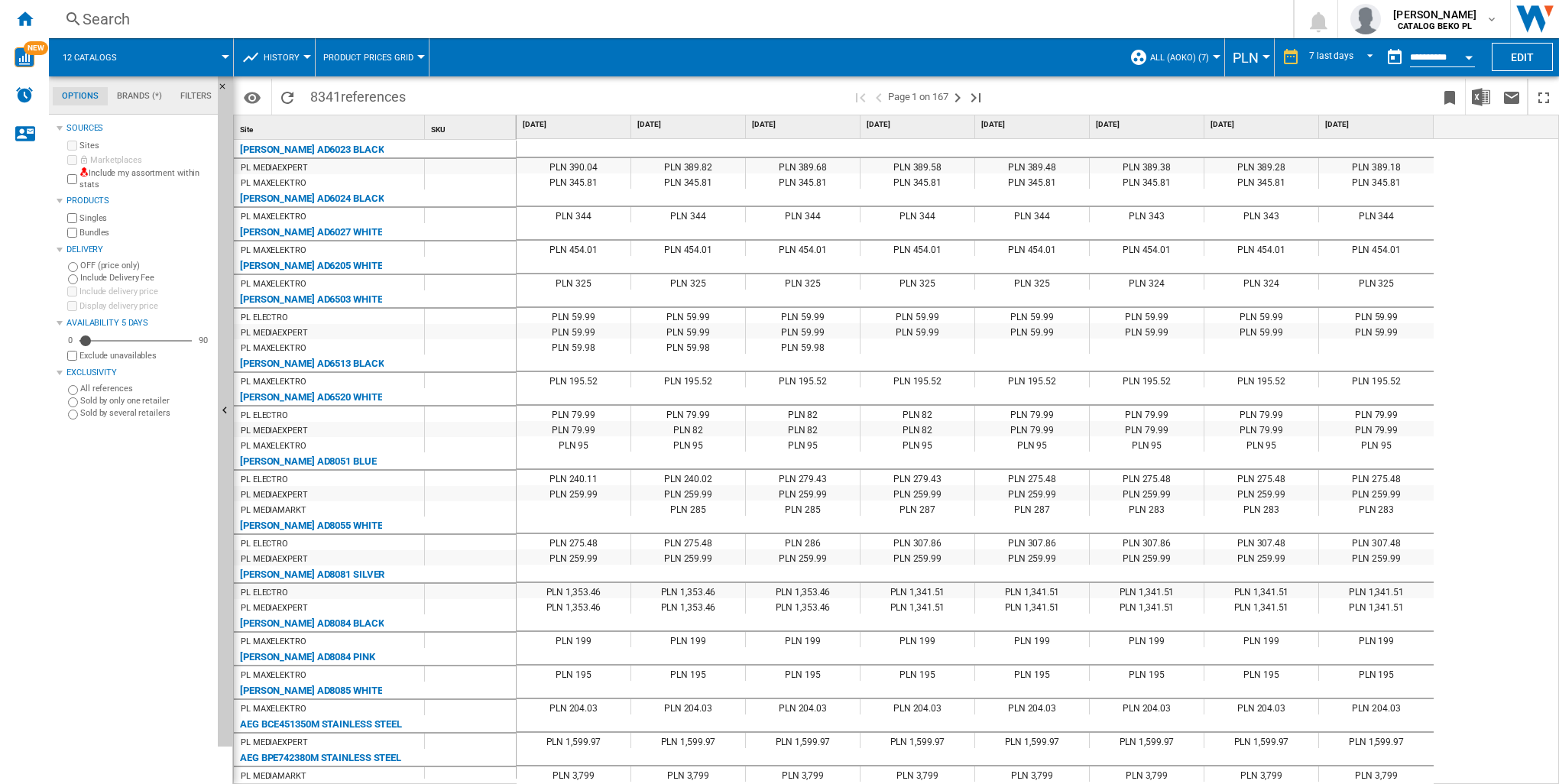
drag, startPoint x: 1480, startPoint y: 94, endPoint x: 1486, endPoint y: 228, distance: 134.1
click at [1500, 433] on div "PLN 390.04 PLN 389.82 PLN 389.68 PLN 389.58 PLN 389.48 PLN 389.38 PLN 389.28 PL…" at bounding box center [1038, 462] width 1043 height 647
click at [1480, 94] on img "Download in Excel" at bounding box center [1482, 97] width 18 height 18
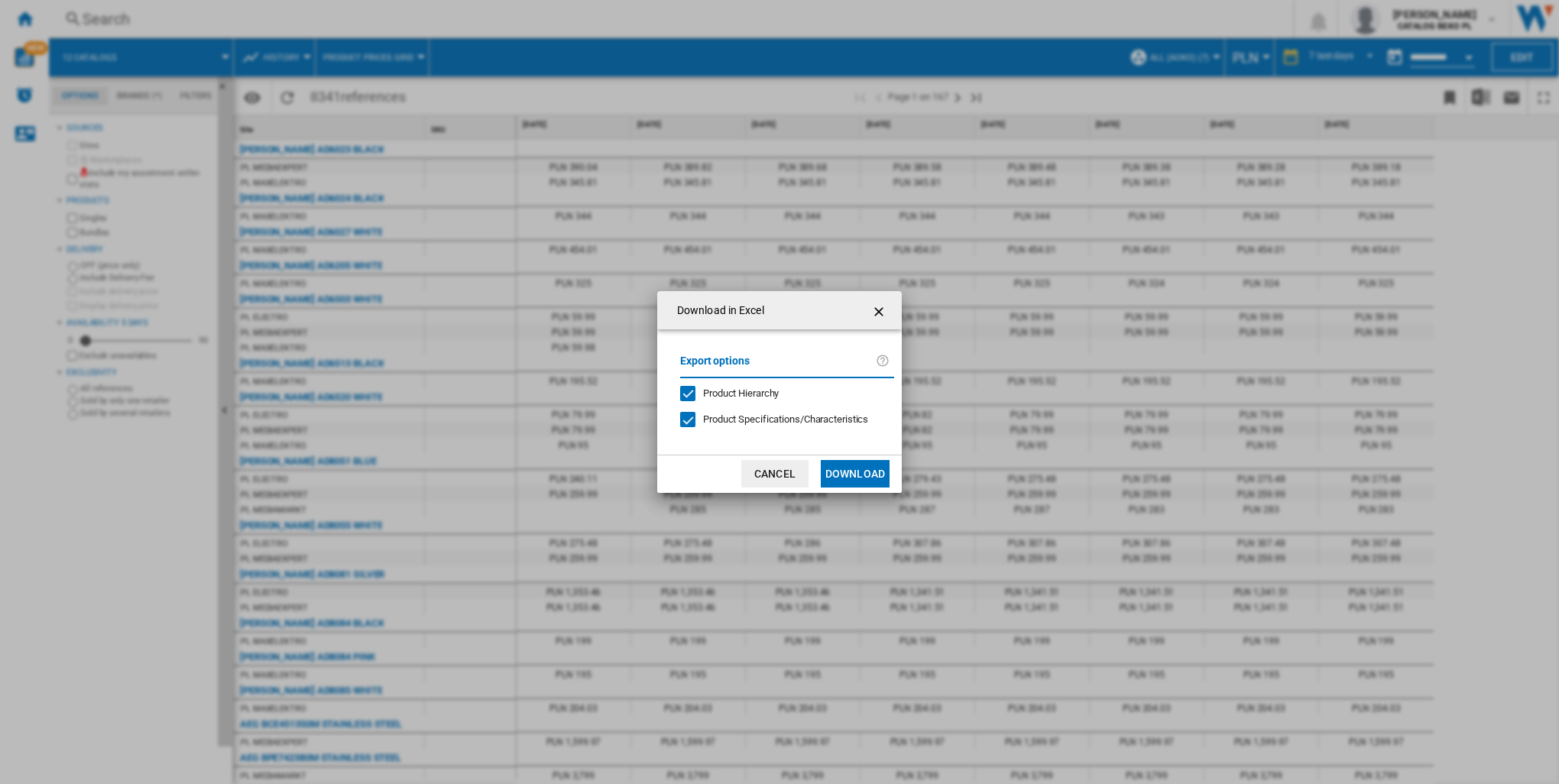
click at [879, 469] on button "Download" at bounding box center [855, 473] width 69 height 27
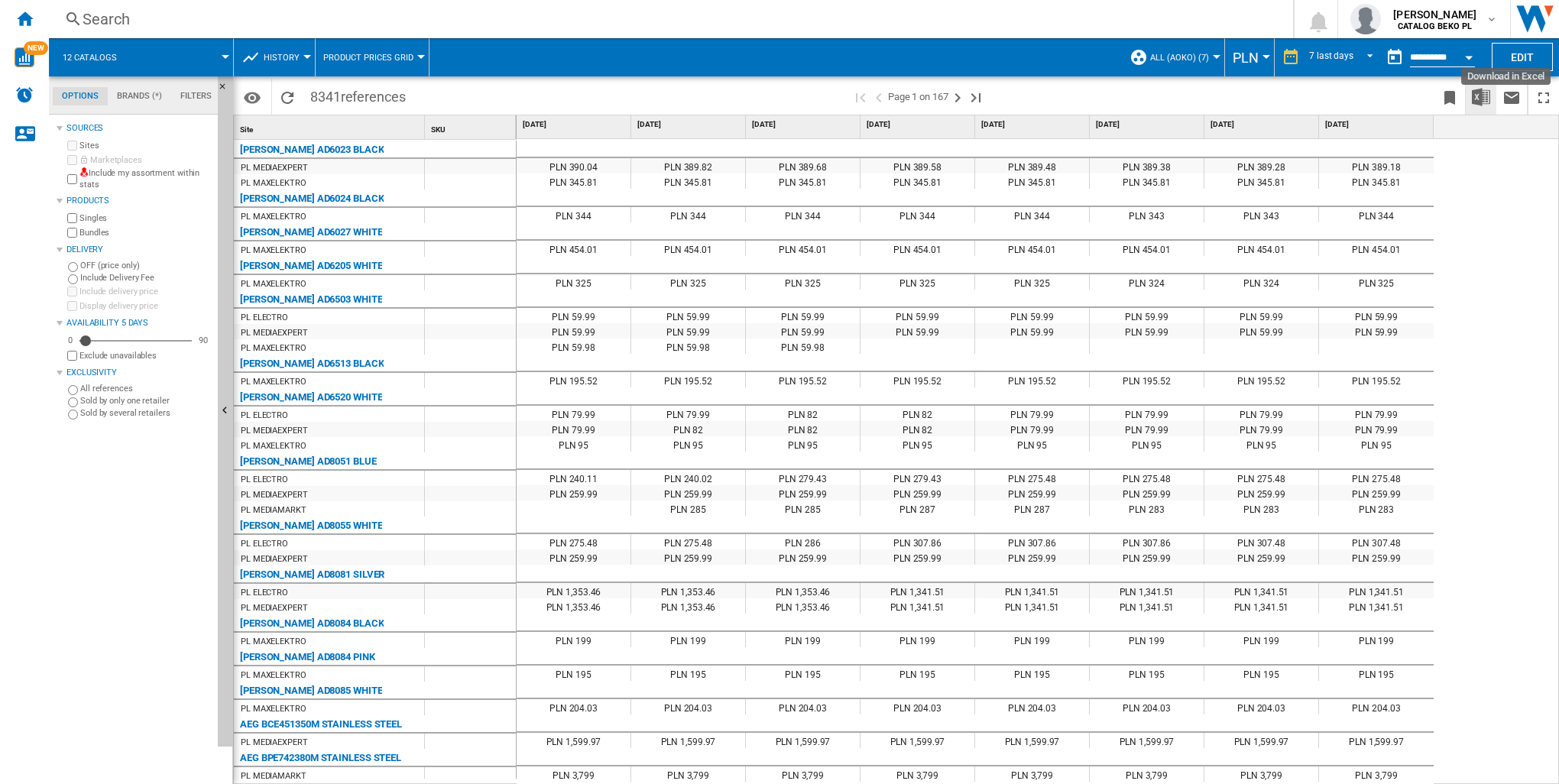
click at [1483, 90] on img "Download in Excel" at bounding box center [1482, 97] width 18 height 18
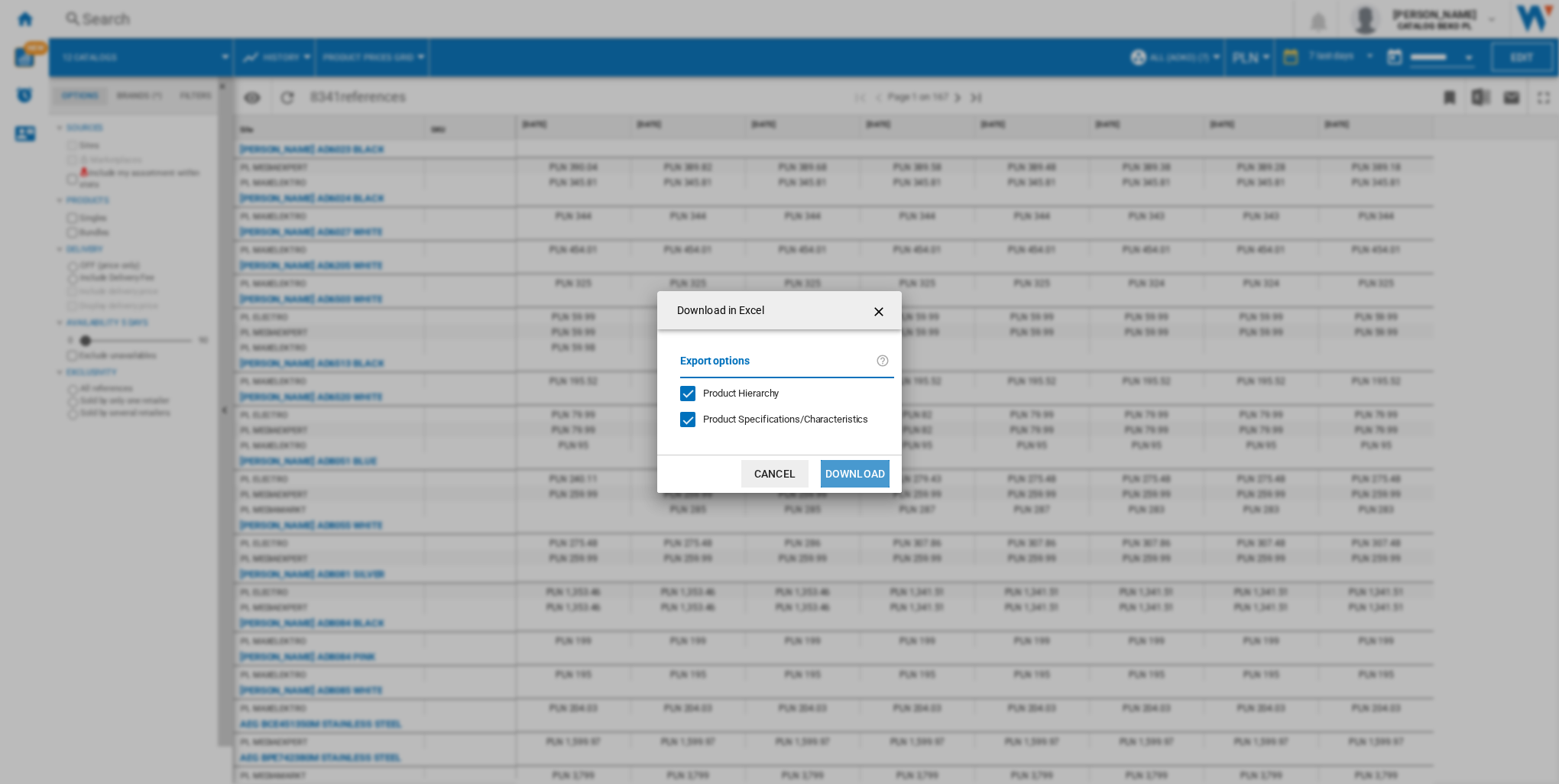
click at [861, 465] on button "Download" at bounding box center [855, 473] width 69 height 27
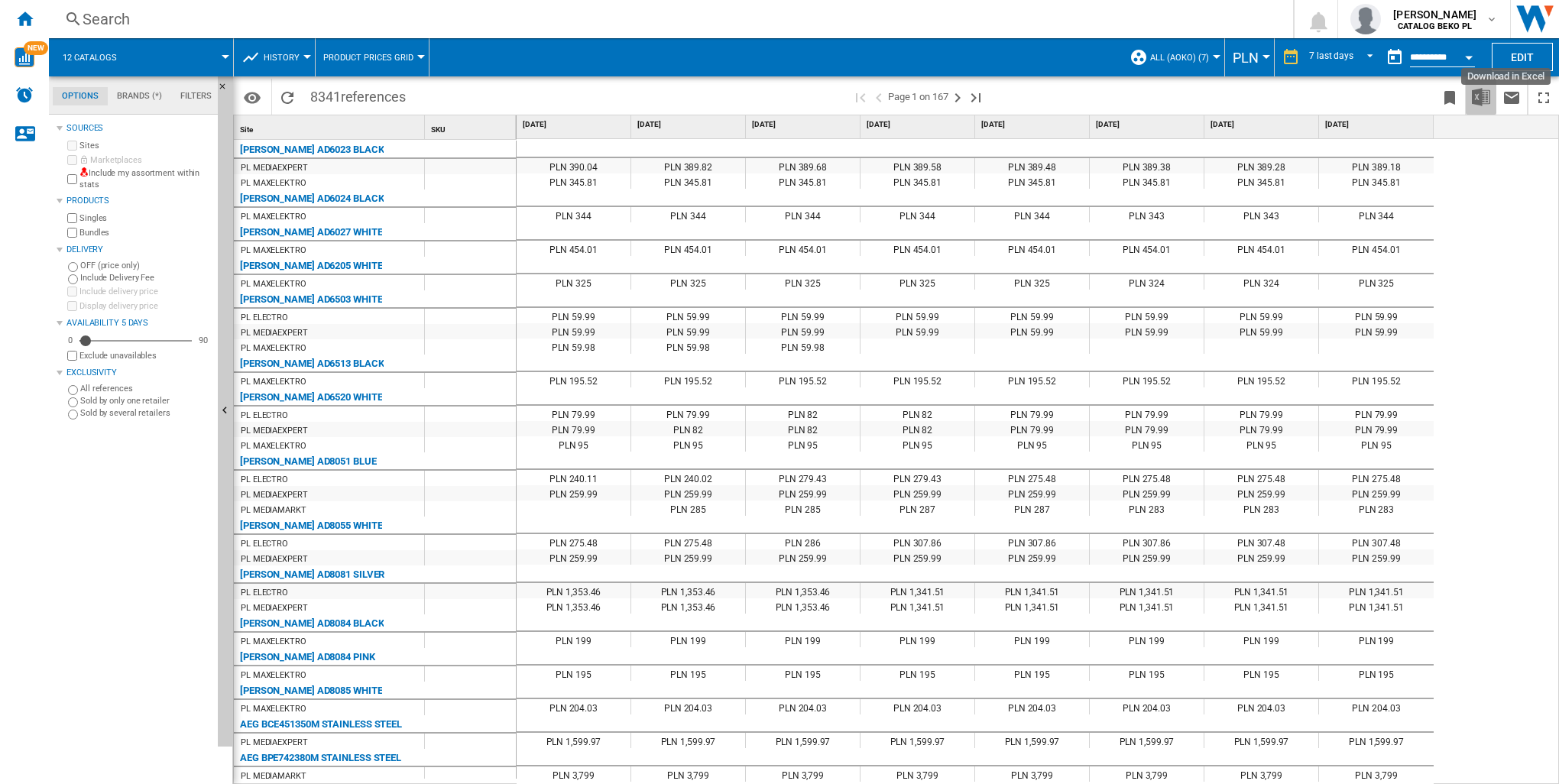
click at [1489, 91] on img "Download in Excel" at bounding box center [1482, 97] width 18 height 18
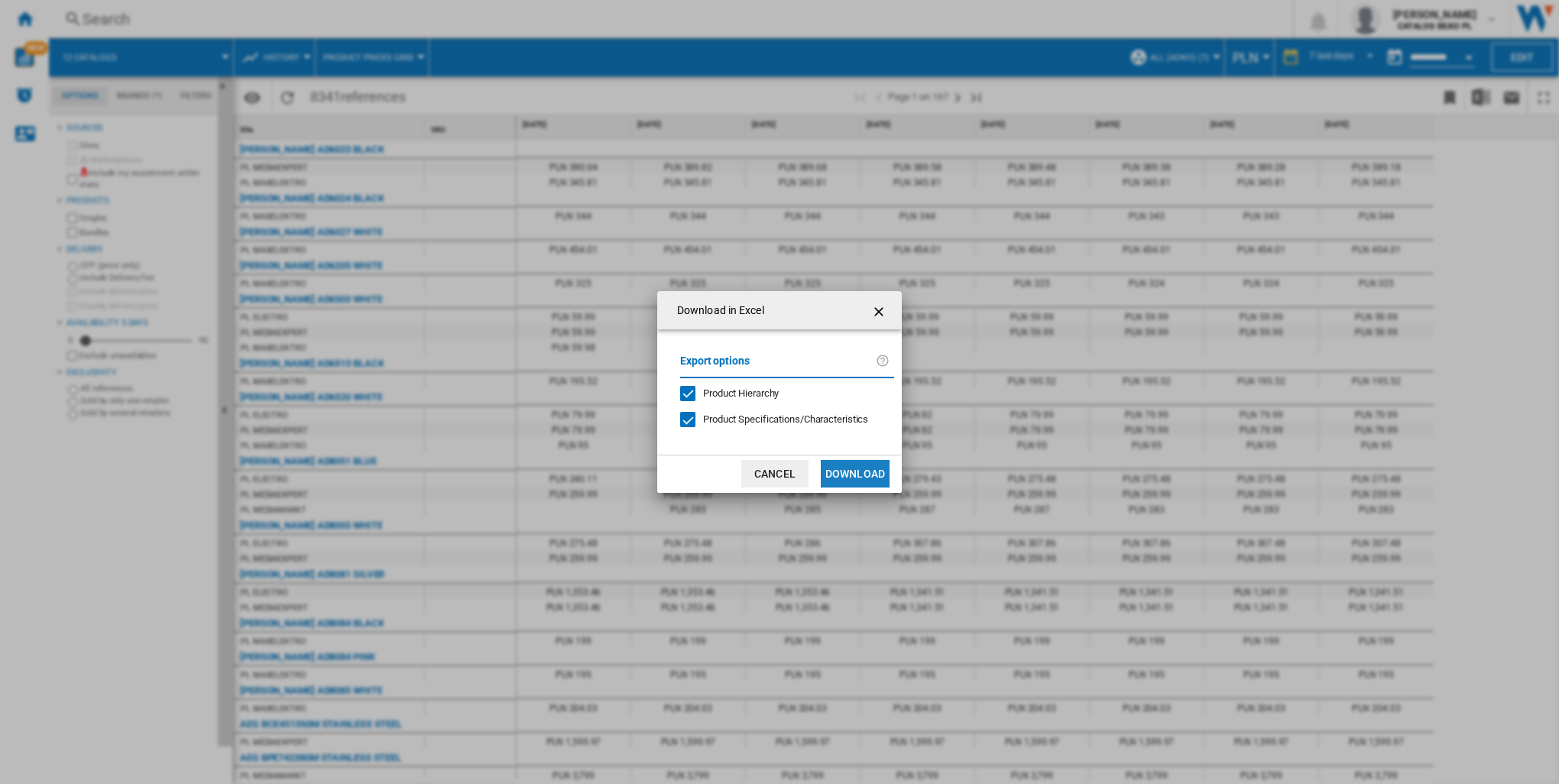
click at [840, 480] on button "Download" at bounding box center [855, 473] width 69 height 27
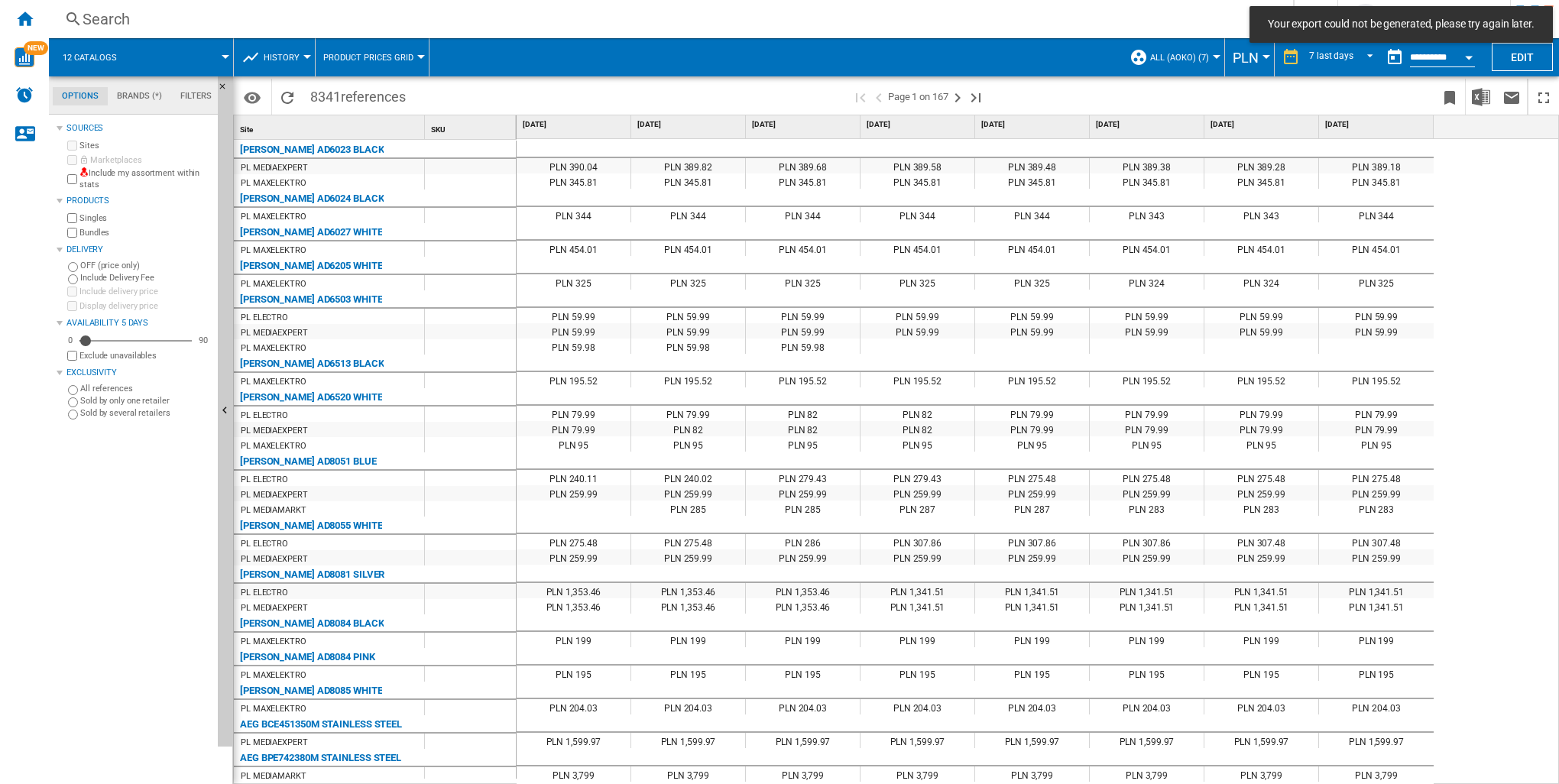
click at [1481, 166] on div "PLN 390.04 PLN 389.82 PLN 389.68 PLN 389.58 PLN 389.48 PLN 389.38 PLN 389.28 PL…" at bounding box center [1038, 462] width 1043 height 647
